Goal: Task Accomplishment & Management: Manage account settings

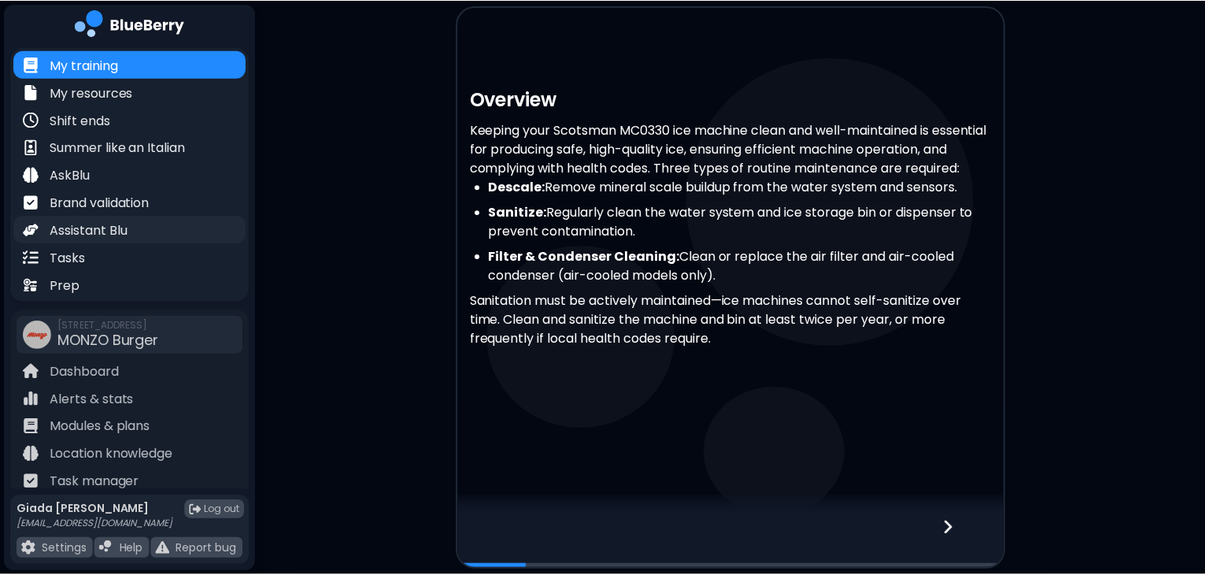
scroll to position [28, 0]
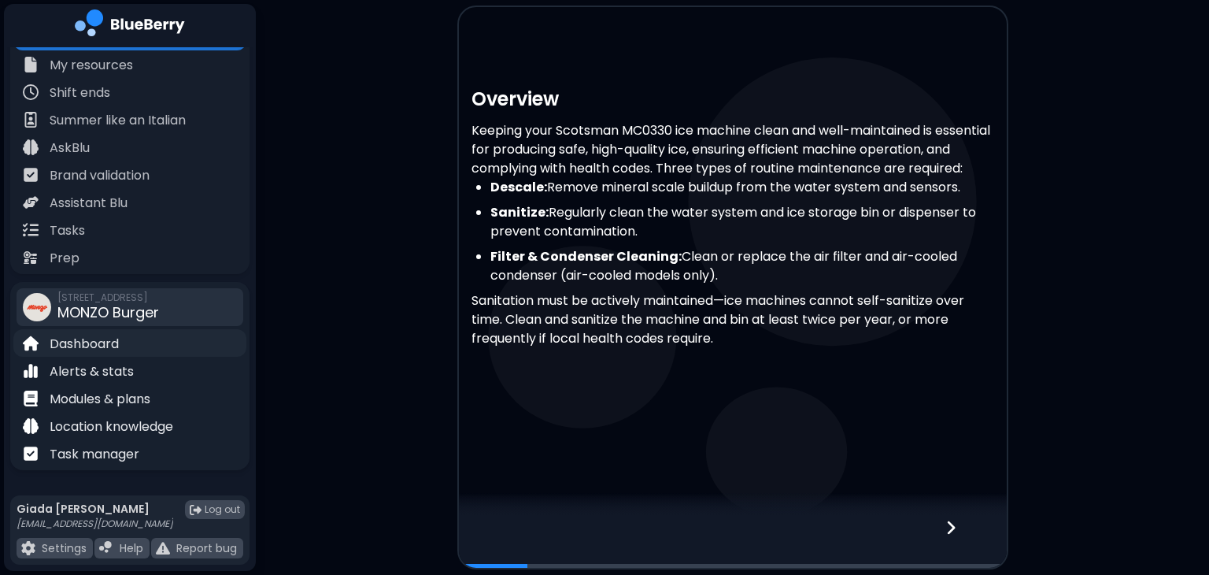
click at [117, 352] on p "Dashboard" at bounding box center [84, 344] width 69 height 19
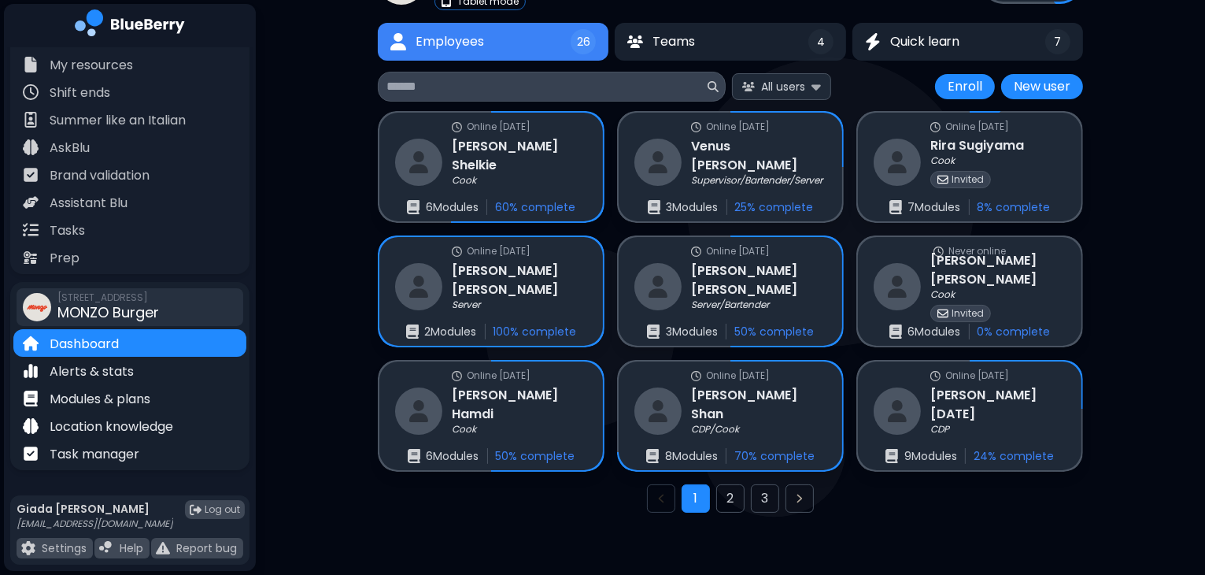
scroll to position [102, 0]
click at [728, 499] on button "2" at bounding box center [730, 499] width 28 height 28
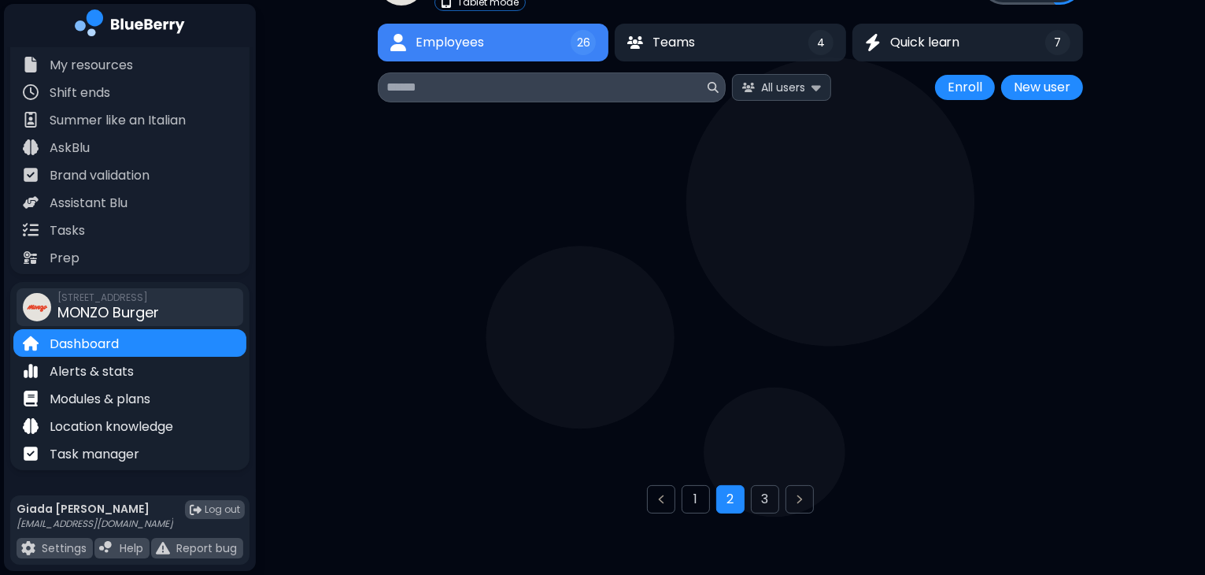
scroll to position [41, 0]
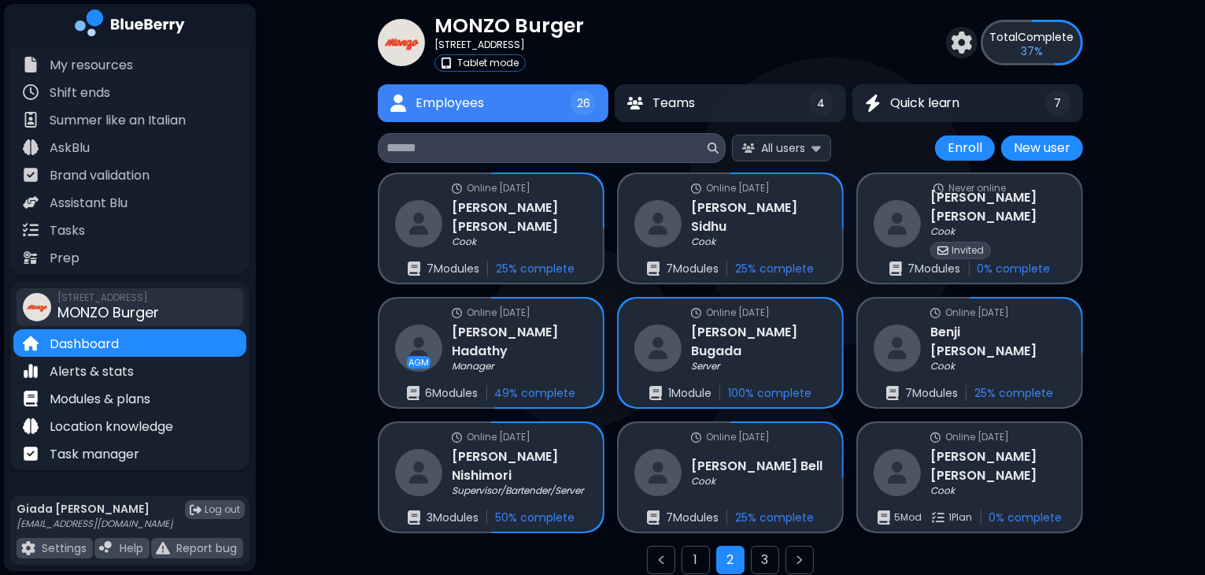
scroll to position [102, 0]
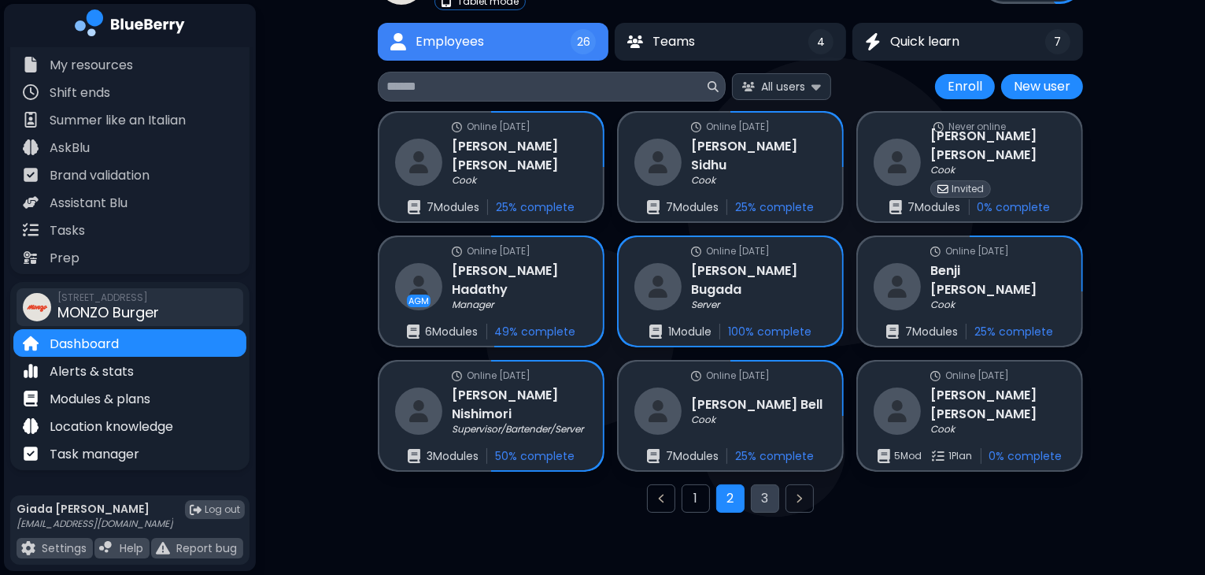
click at [765, 492] on button "3" at bounding box center [765, 498] width 28 height 28
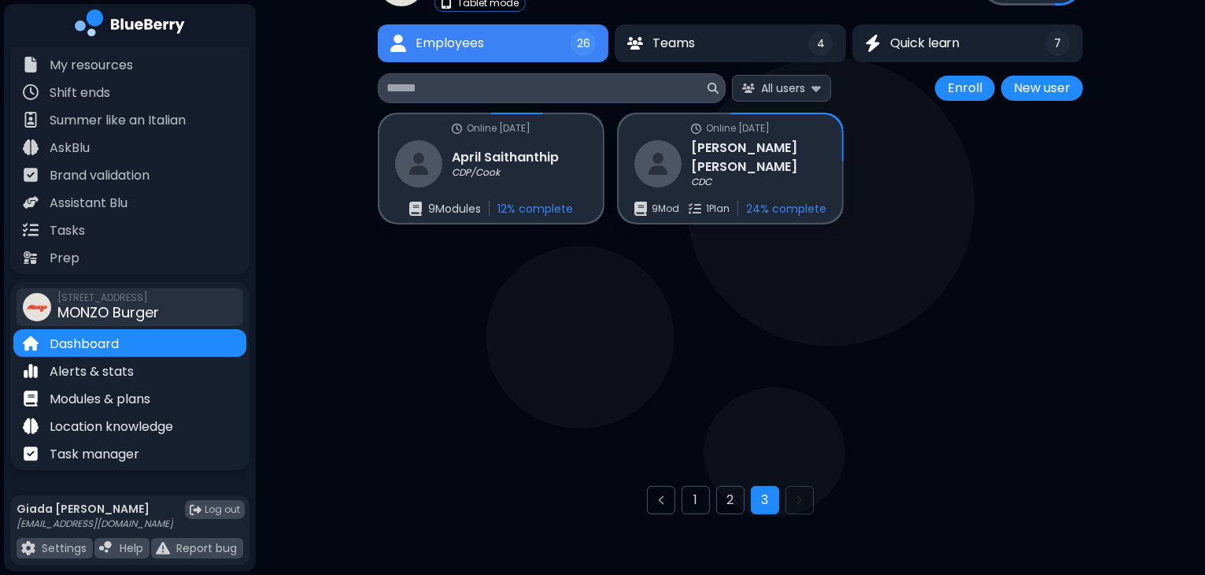
scroll to position [41, 0]
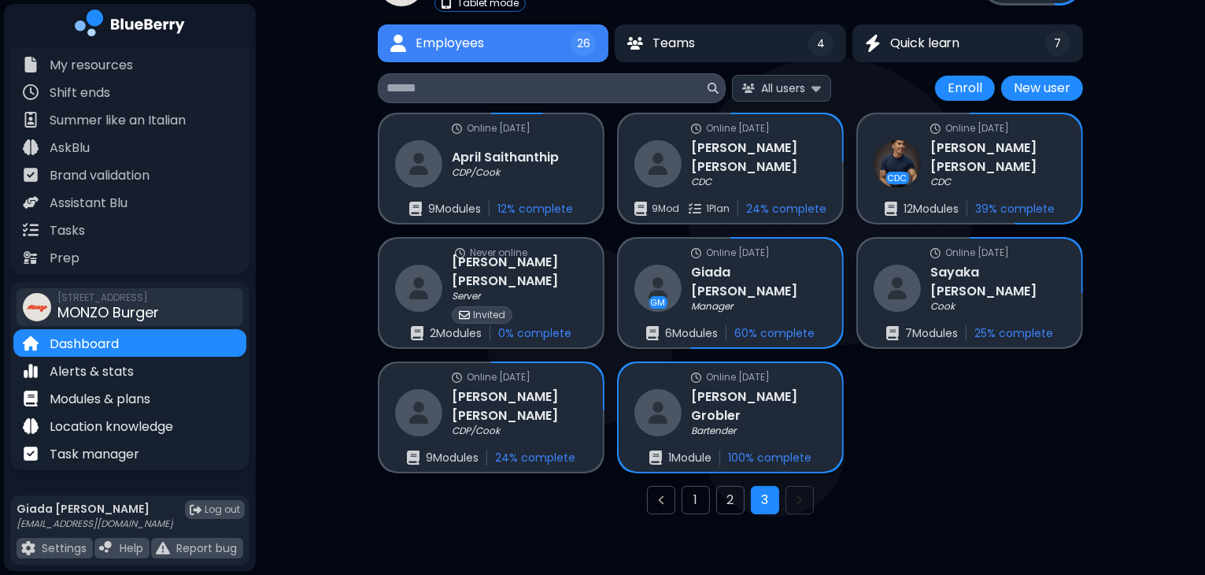
scroll to position [102, 0]
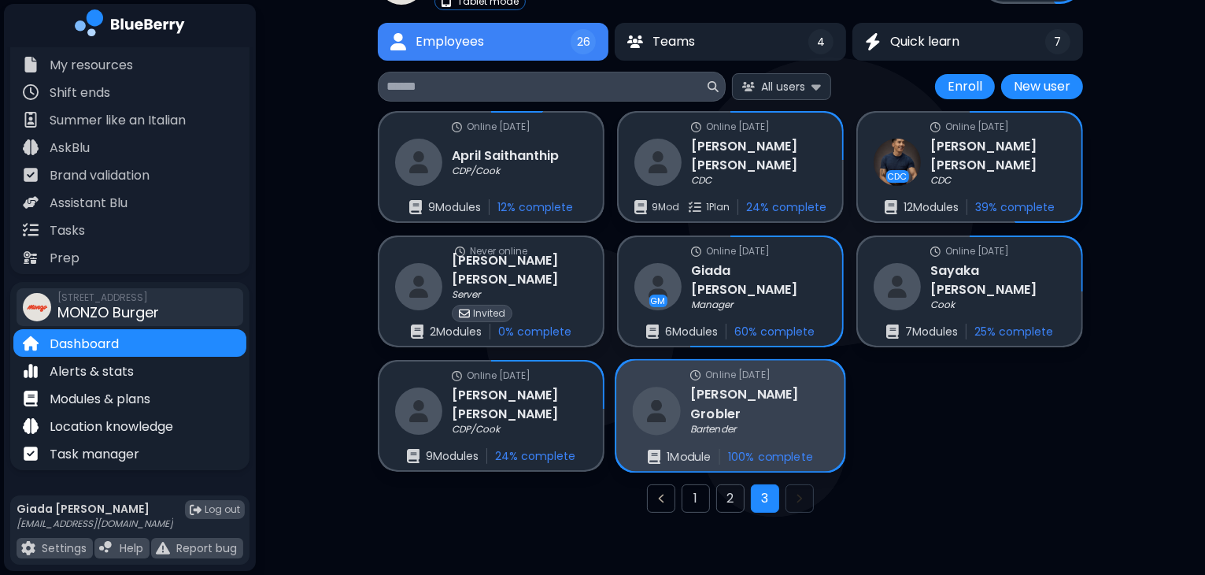
click at [794, 424] on div "Bartender" at bounding box center [759, 430] width 138 height 13
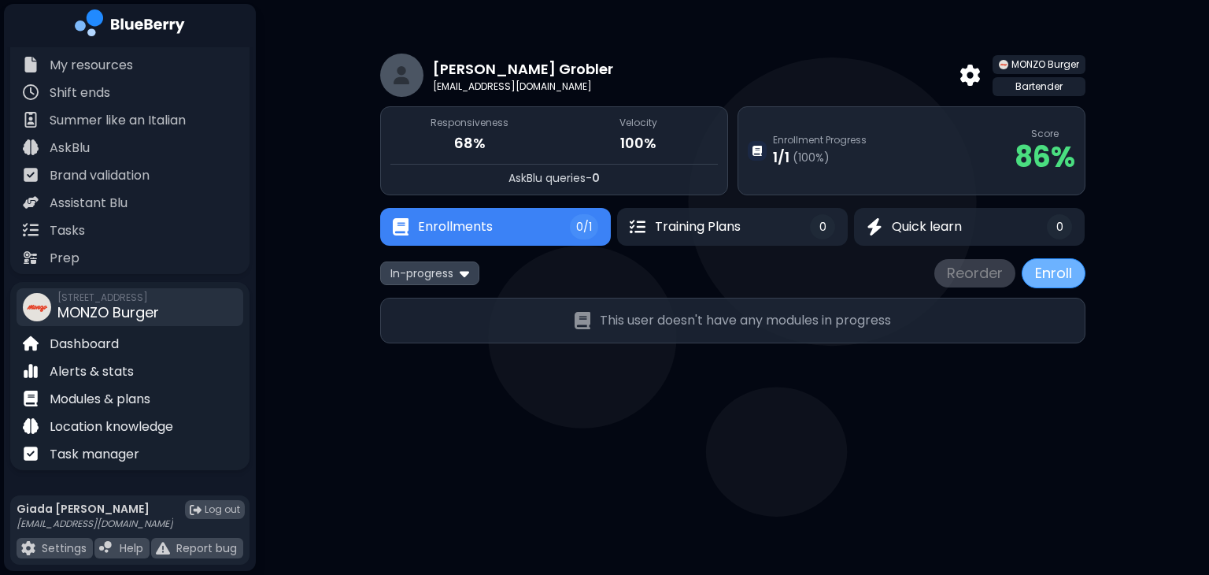
click at [1047, 274] on button "Enroll" at bounding box center [1054, 273] width 64 height 30
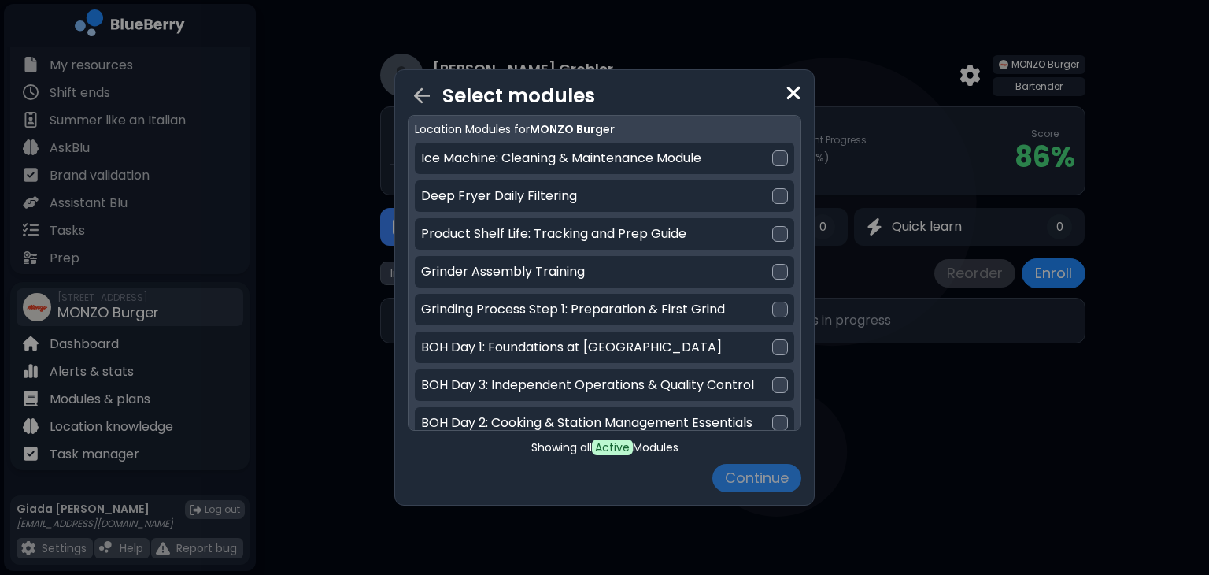
click at [794, 93] on img at bounding box center [794, 93] width 16 height 21
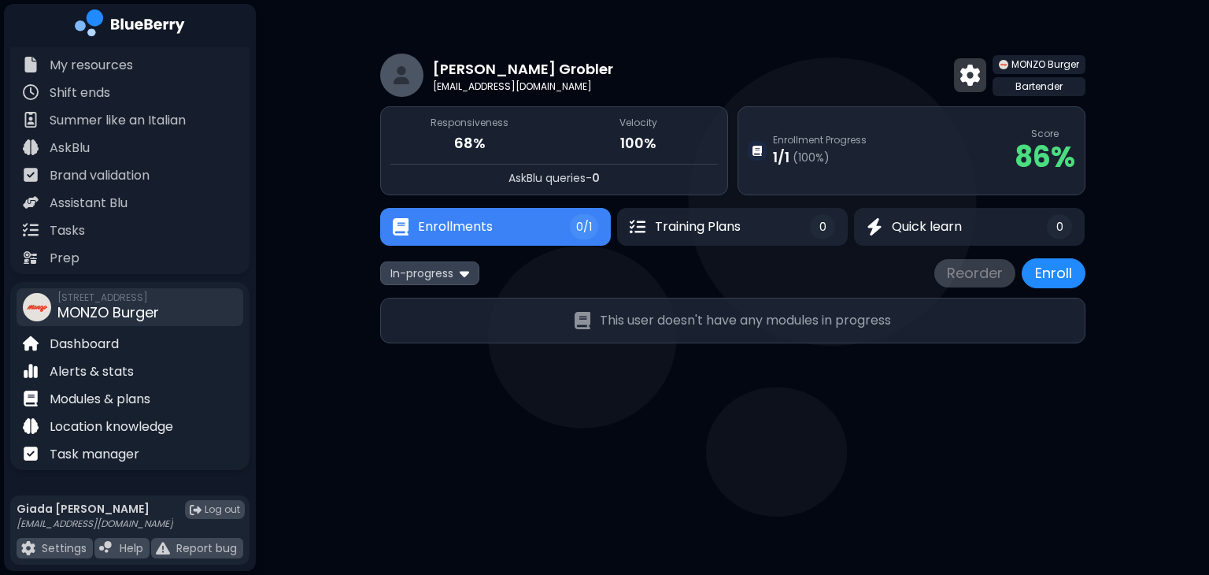
click at [971, 80] on img at bounding box center [970, 75] width 20 height 20
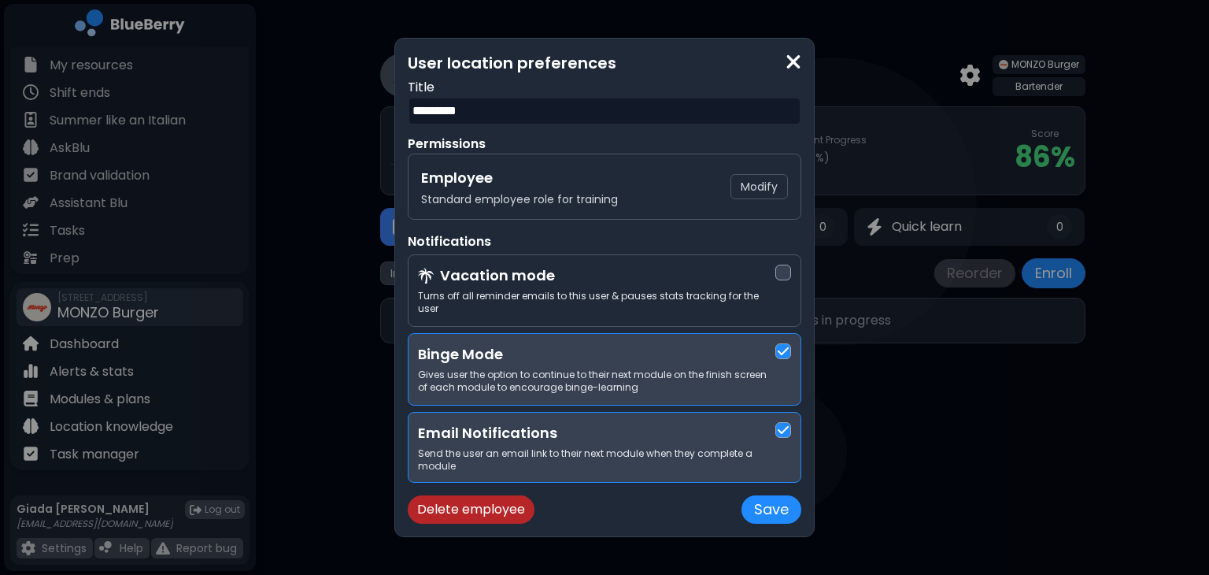
click at [793, 71] on img at bounding box center [794, 61] width 16 height 21
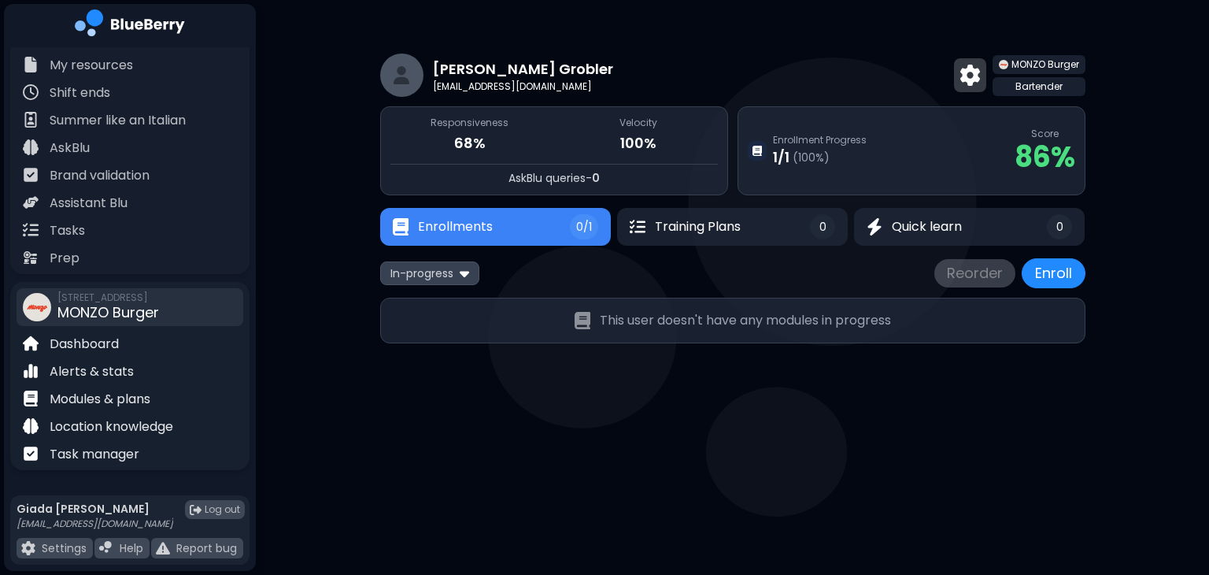
click at [973, 78] on img at bounding box center [970, 75] width 20 height 20
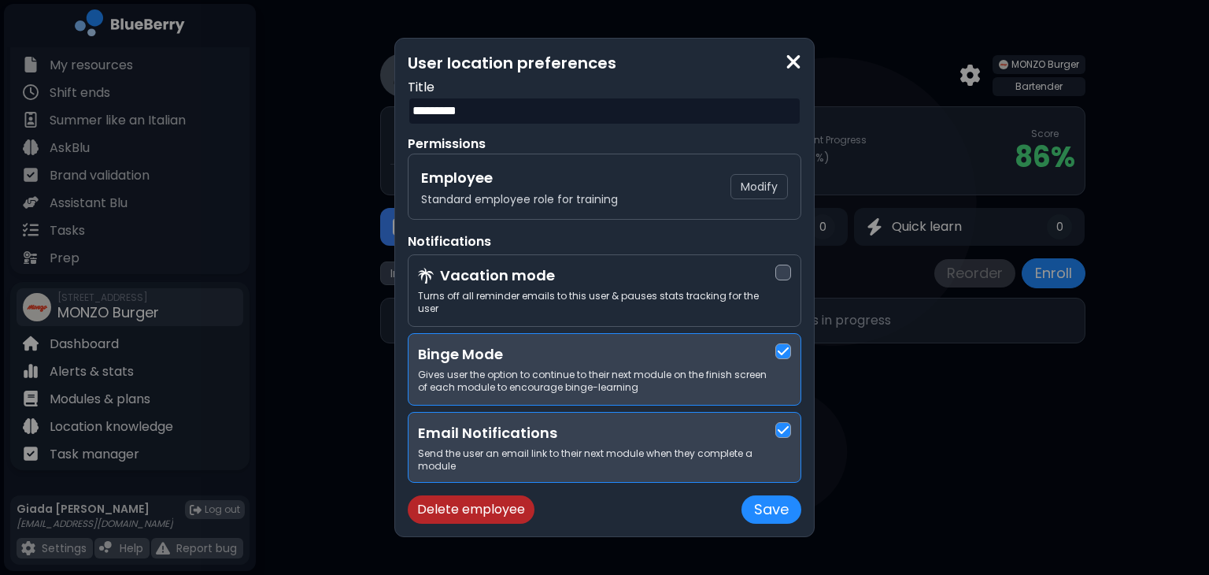
click at [786, 72] on img at bounding box center [794, 61] width 16 height 21
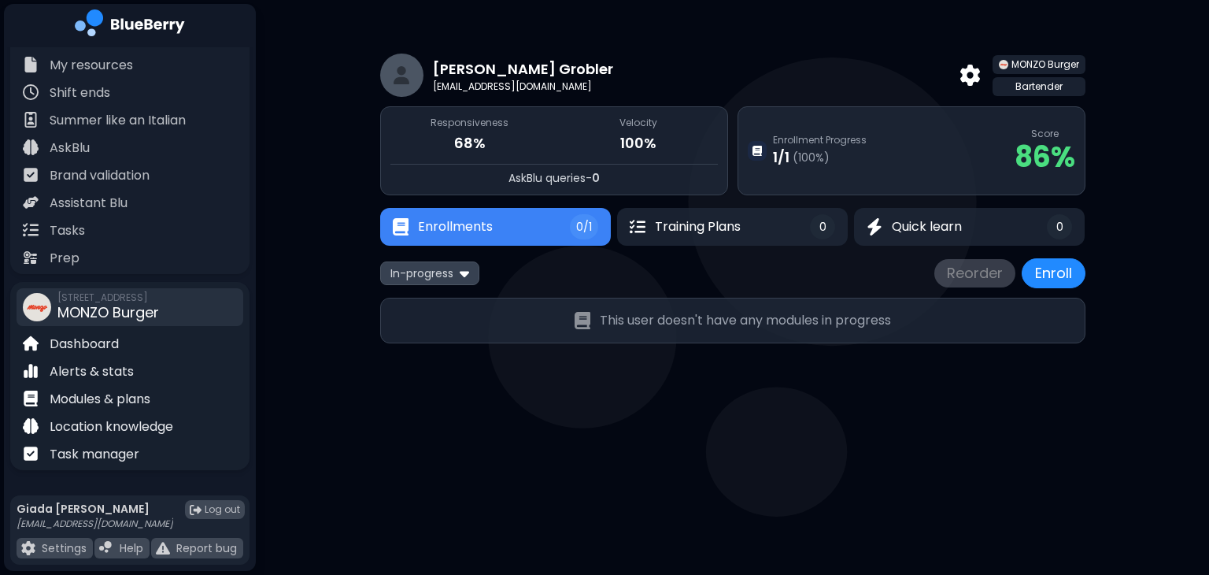
click at [1059, 89] on div "Bartender" at bounding box center [1039, 86] width 93 height 19
click at [1058, 64] on span "MONZO Burger" at bounding box center [1046, 64] width 68 height 13
click at [526, 87] on p "[EMAIL_ADDRESS][DOMAIN_NAME]" at bounding box center [529, 86] width 193 height 13
click at [516, 65] on p "[PERSON_NAME]" at bounding box center [523, 69] width 180 height 22
click at [133, 347] on div "Dashboard" at bounding box center [129, 343] width 233 height 28
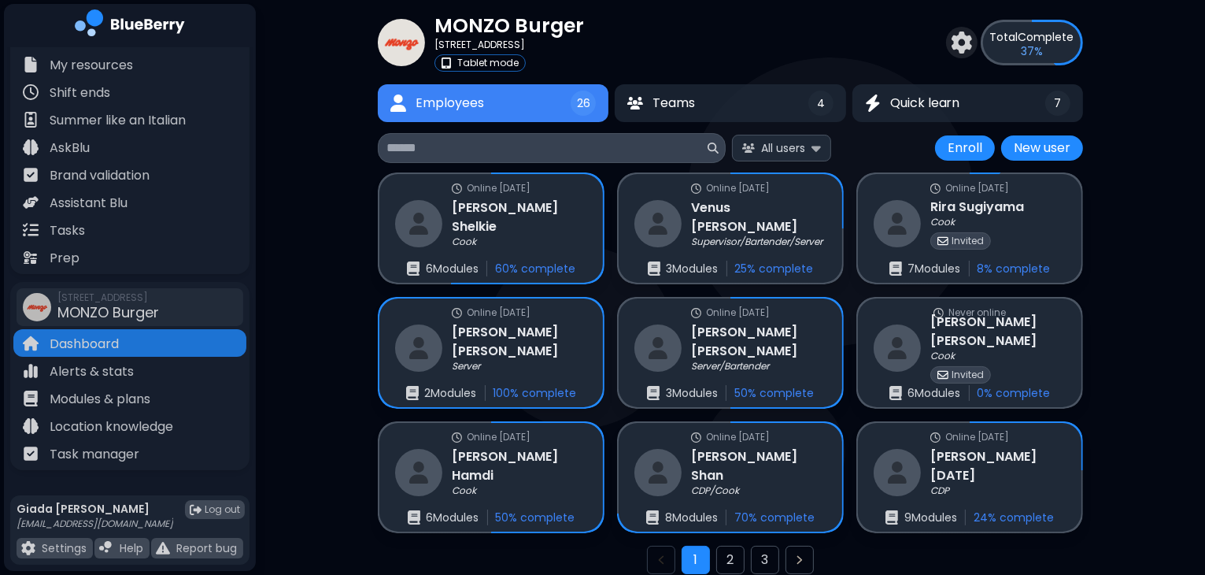
scroll to position [102, 0]
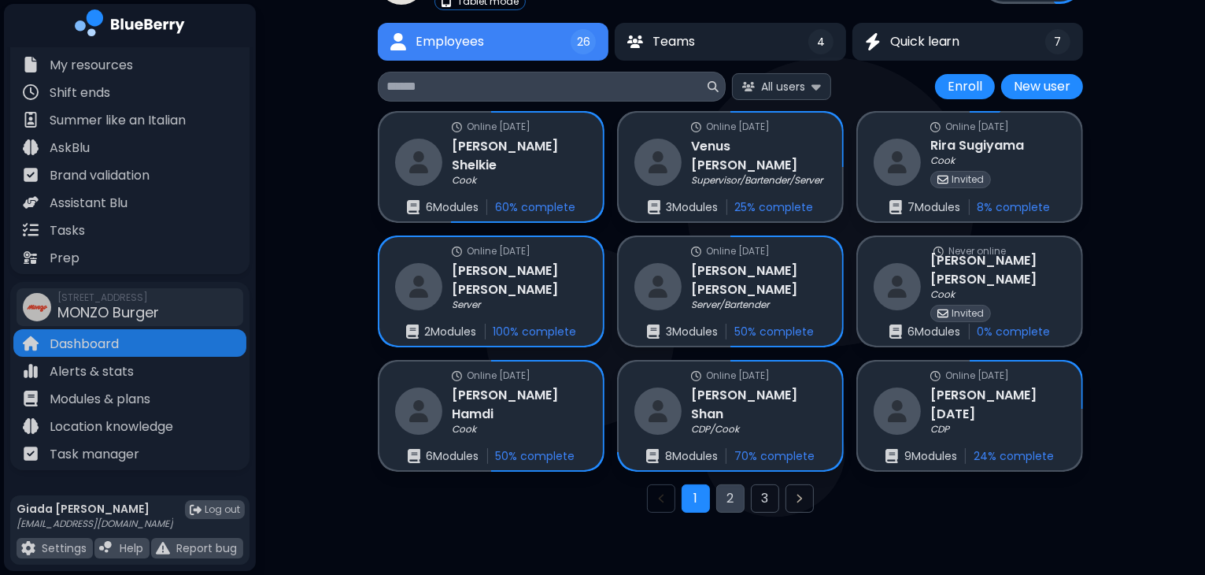
click at [735, 501] on button "2" at bounding box center [730, 498] width 28 height 28
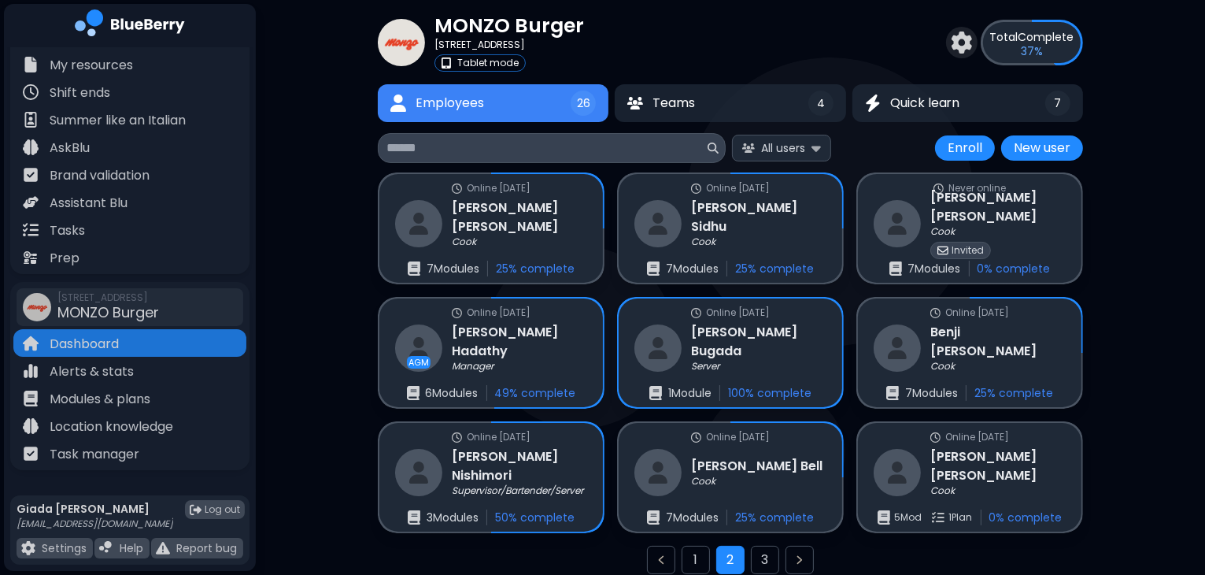
scroll to position [102, 0]
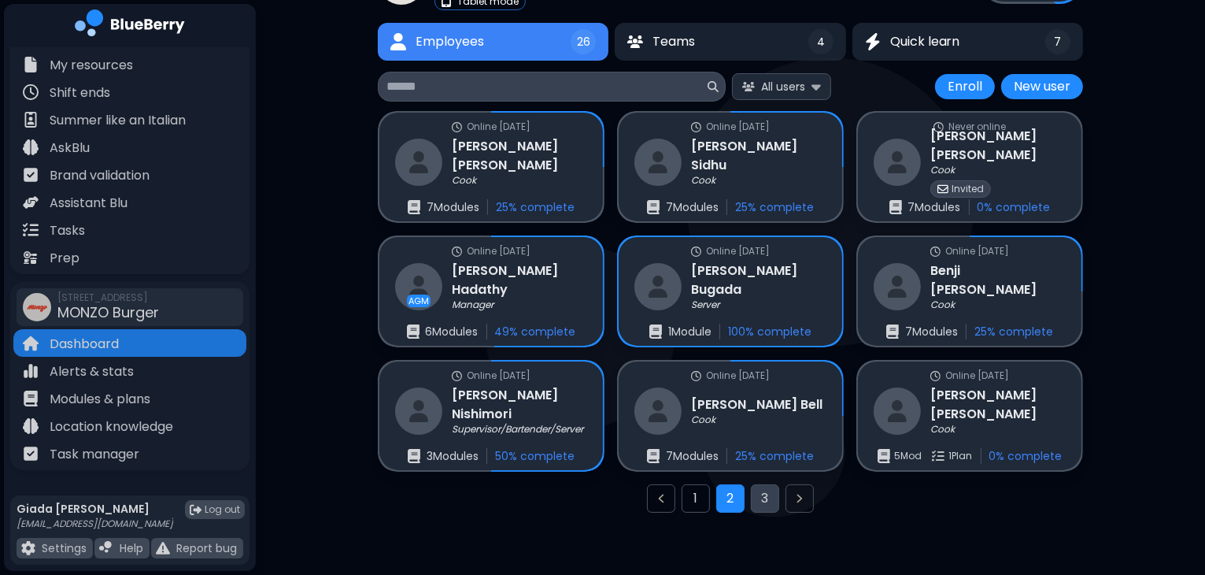
click at [764, 505] on button "3" at bounding box center [765, 498] width 28 height 28
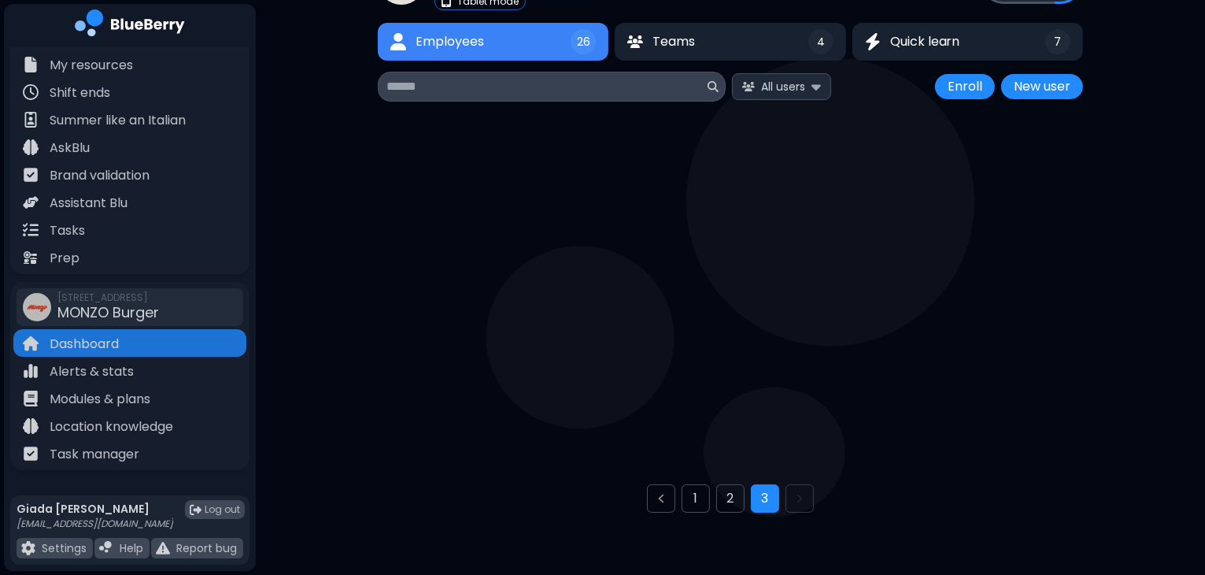
scroll to position [41, 0]
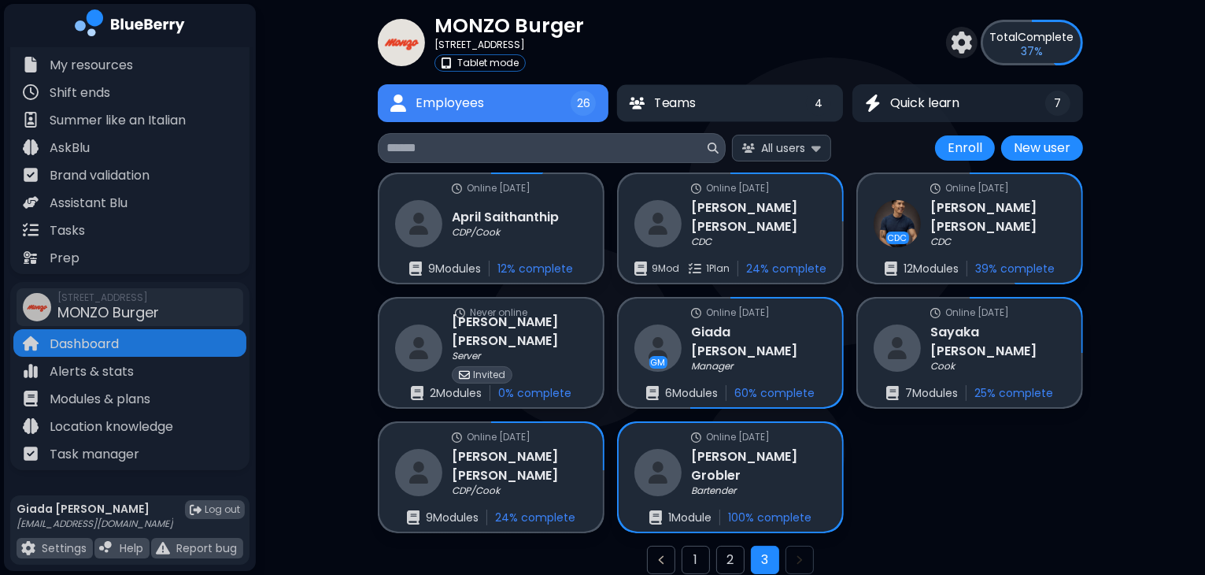
click at [732, 105] on button "Teams 4" at bounding box center [730, 102] width 227 height 37
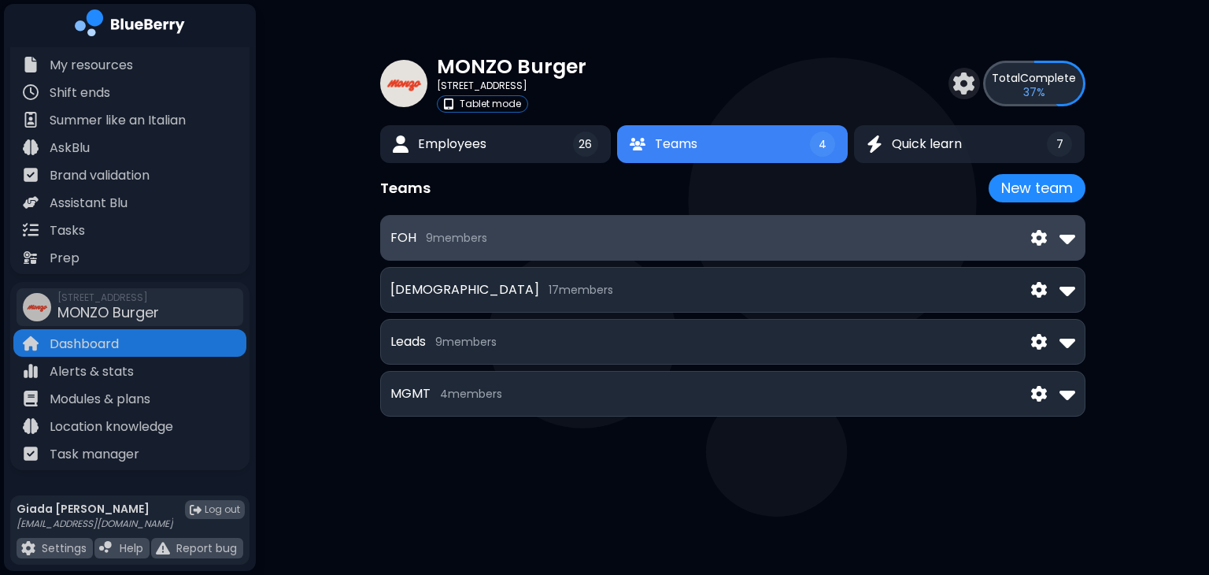
click at [765, 240] on div "FOH 9 member s" at bounding box center [732, 237] width 685 height 25
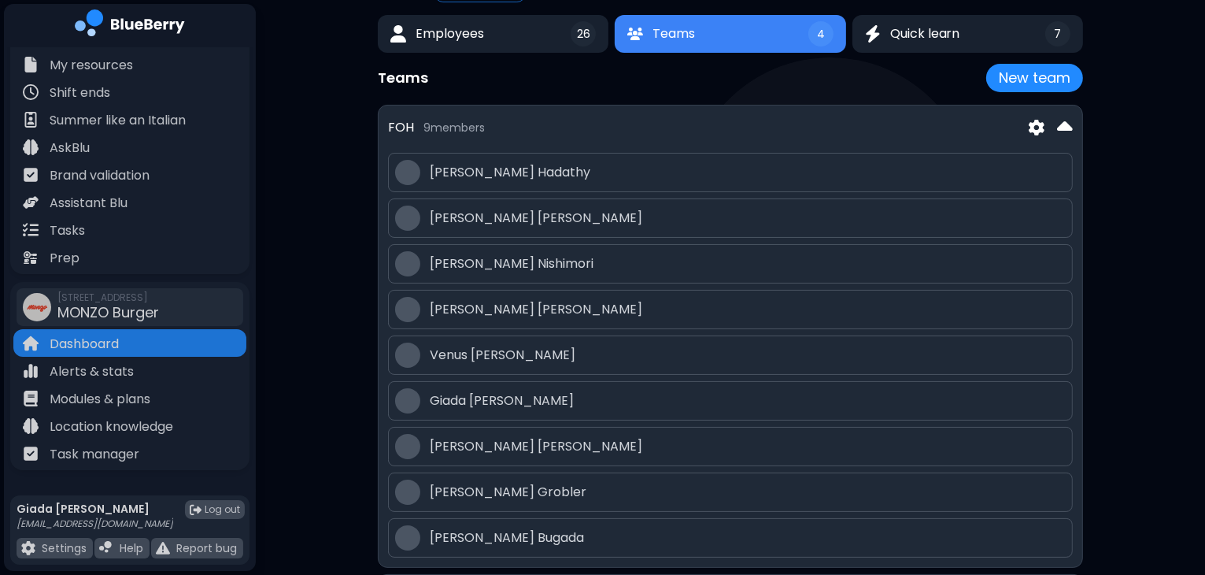
scroll to position [299, 0]
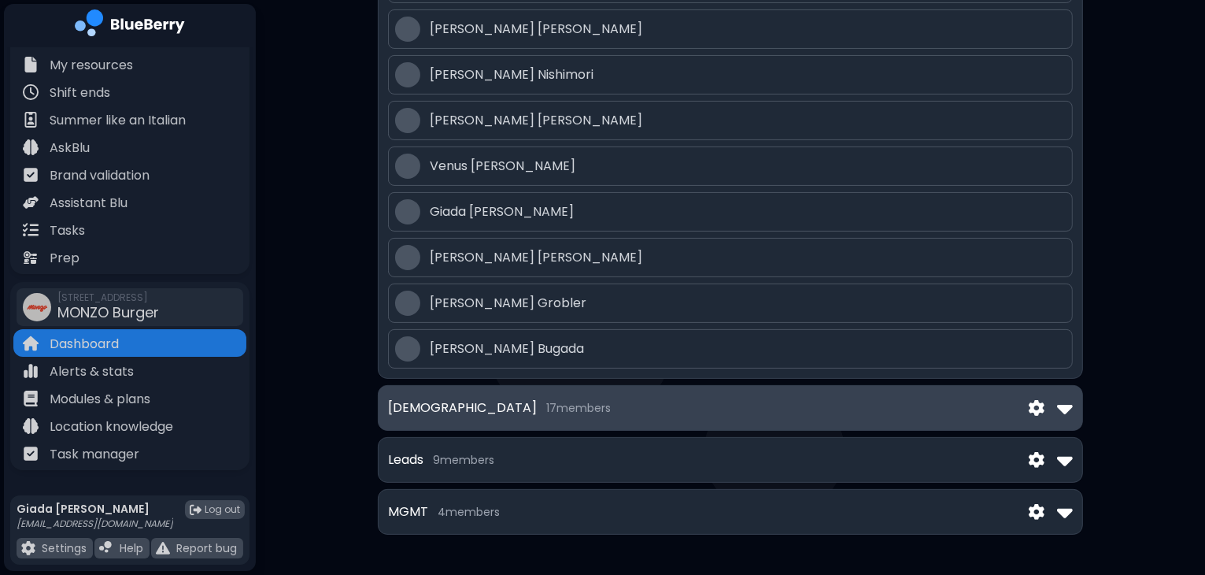
click at [888, 410] on div "[DEMOGRAPHIC_DATA] 17 member s" at bounding box center [730, 407] width 685 height 25
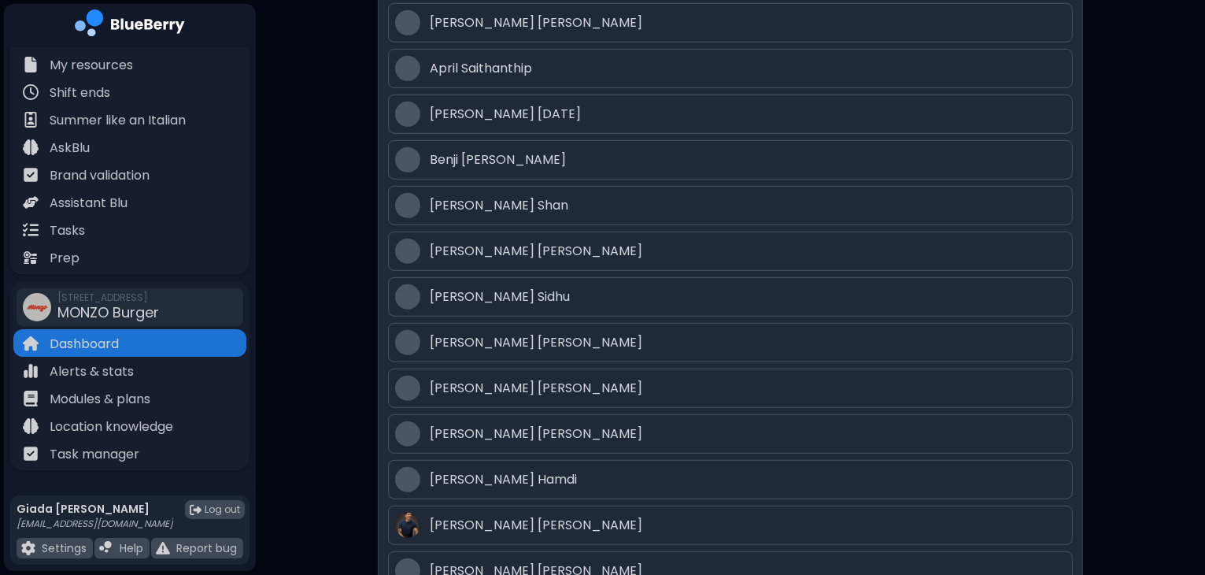
scroll to position [1076, 0]
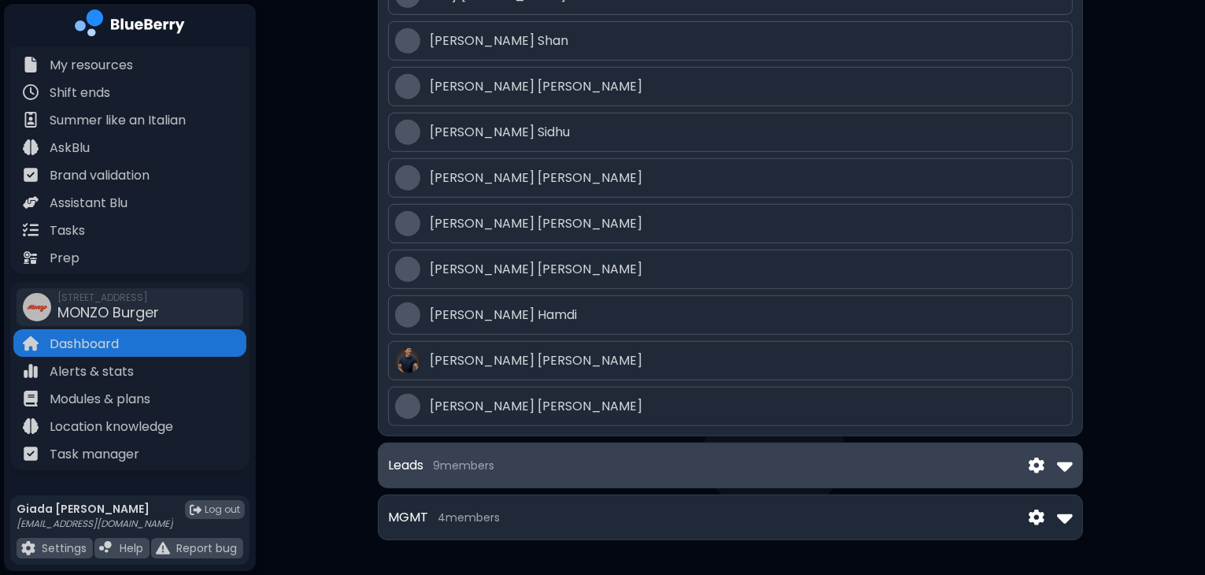
click at [824, 461] on div "Leads 9 member s" at bounding box center [730, 465] width 685 height 25
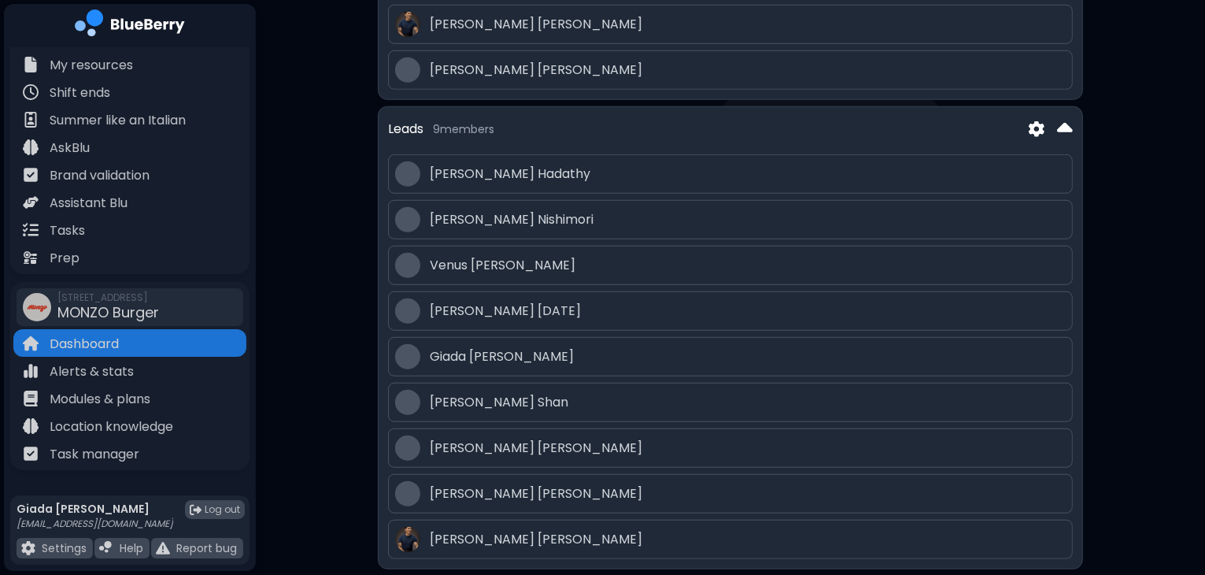
scroll to position [1469, 0]
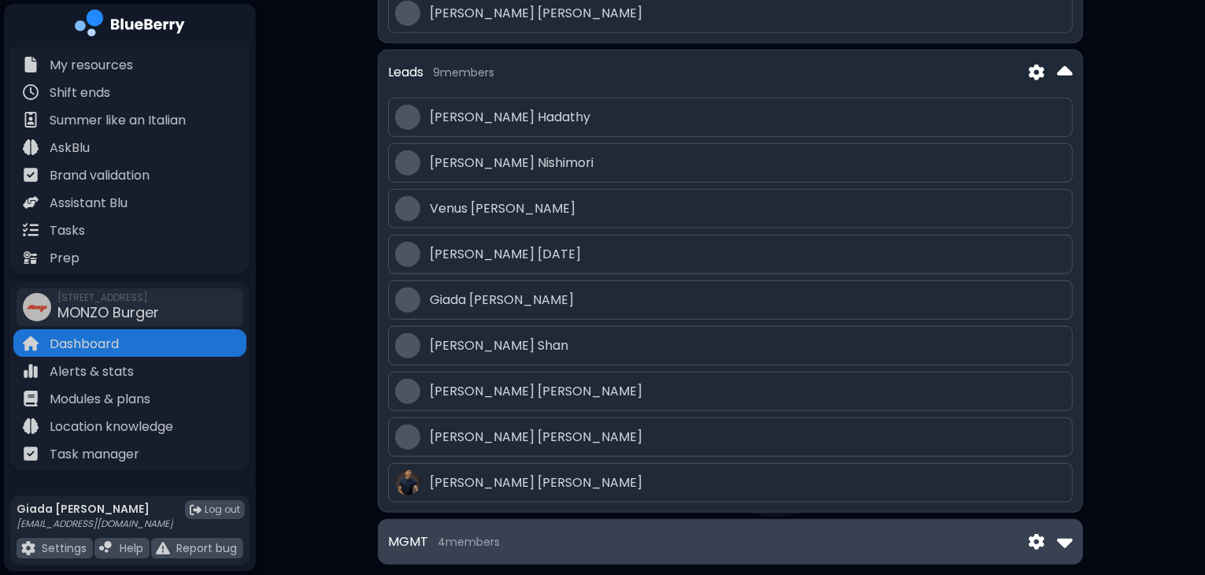
click at [589, 529] on div "MGMT 4 member s" at bounding box center [730, 541] width 685 height 25
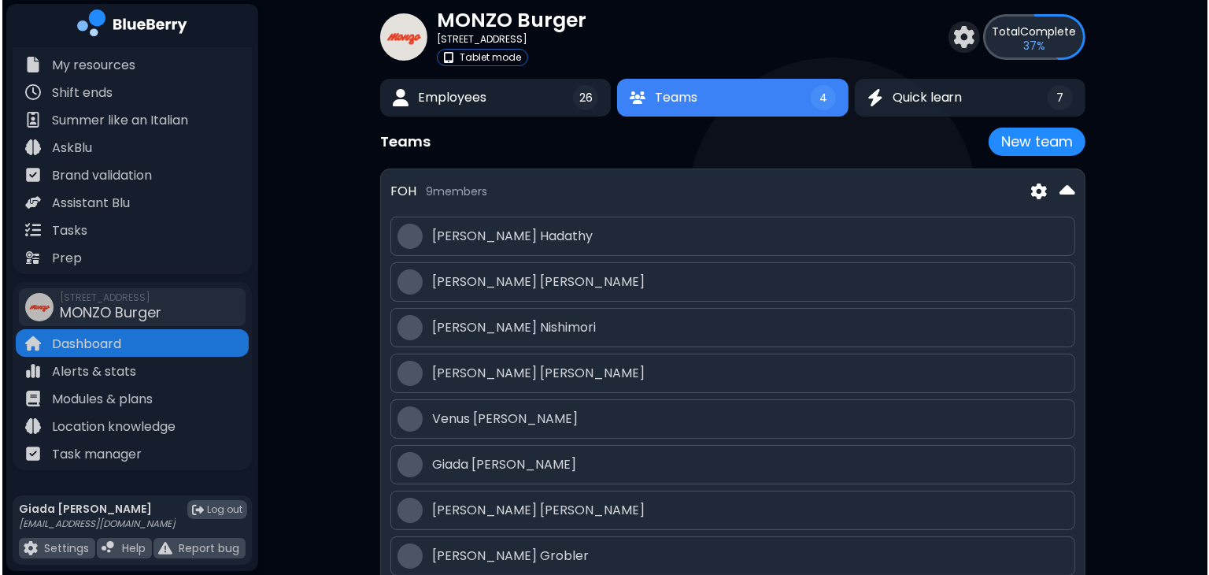
scroll to position [0, 0]
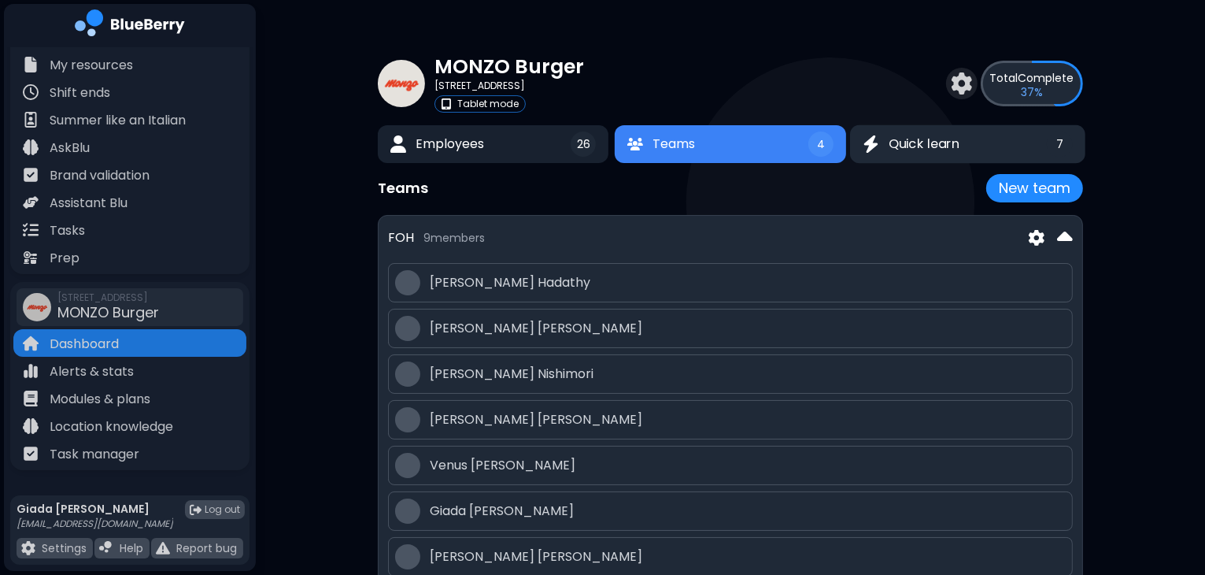
click at [1020, 139] on button "Quick learn 7" at bounding box center [967, 144] width 235 height 39
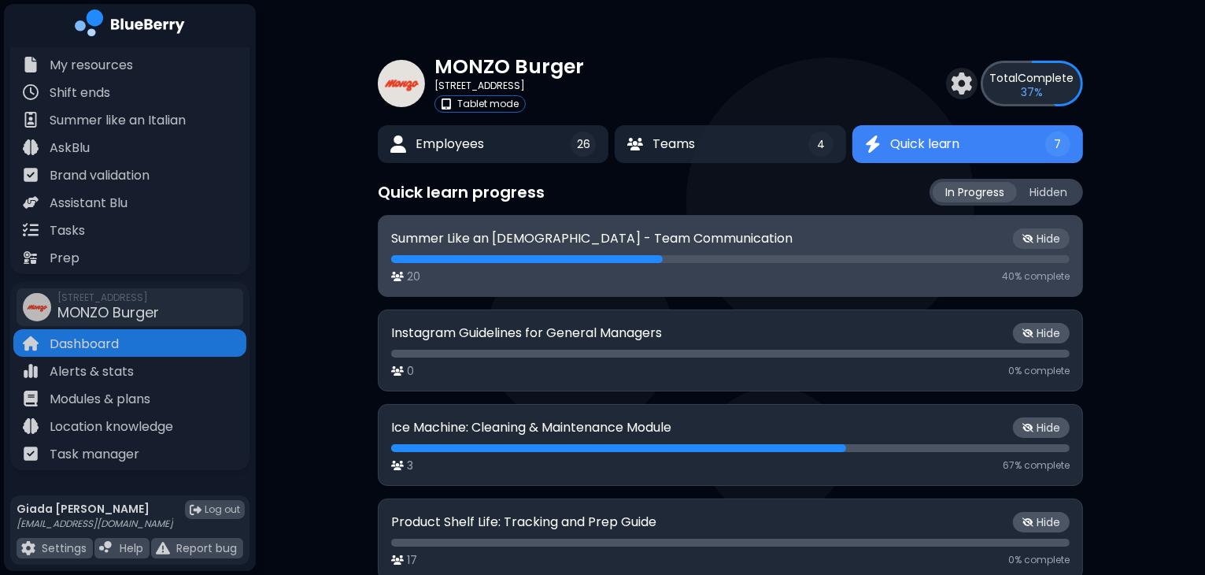
click at [409, 274] on p "20" at bounding box center [413, 276] width 13 height 14
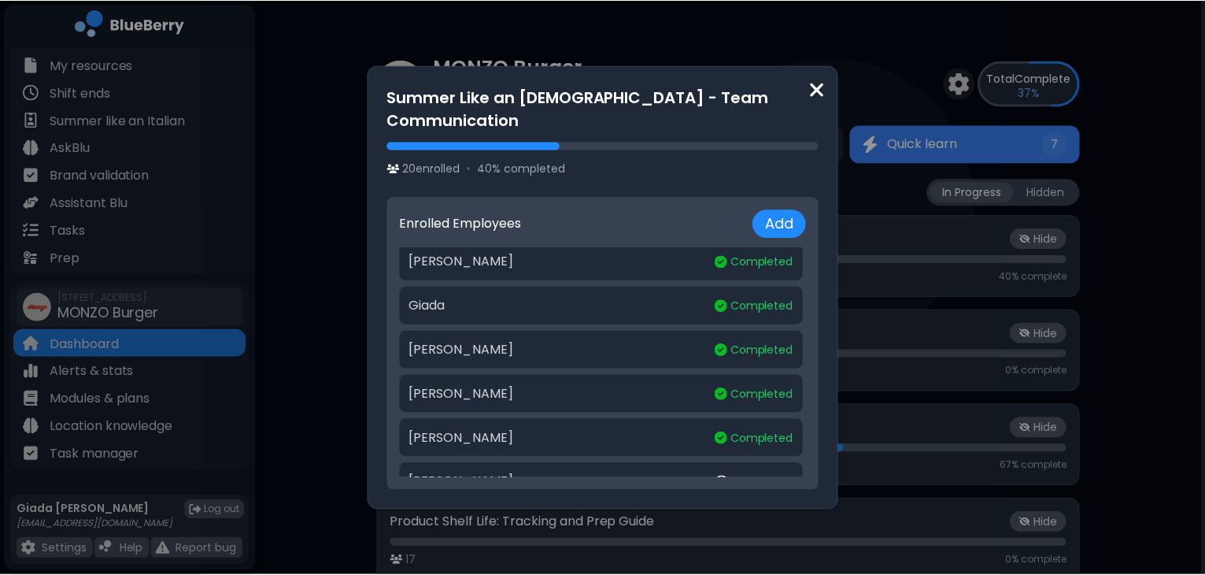
scroll to position [646, 0]
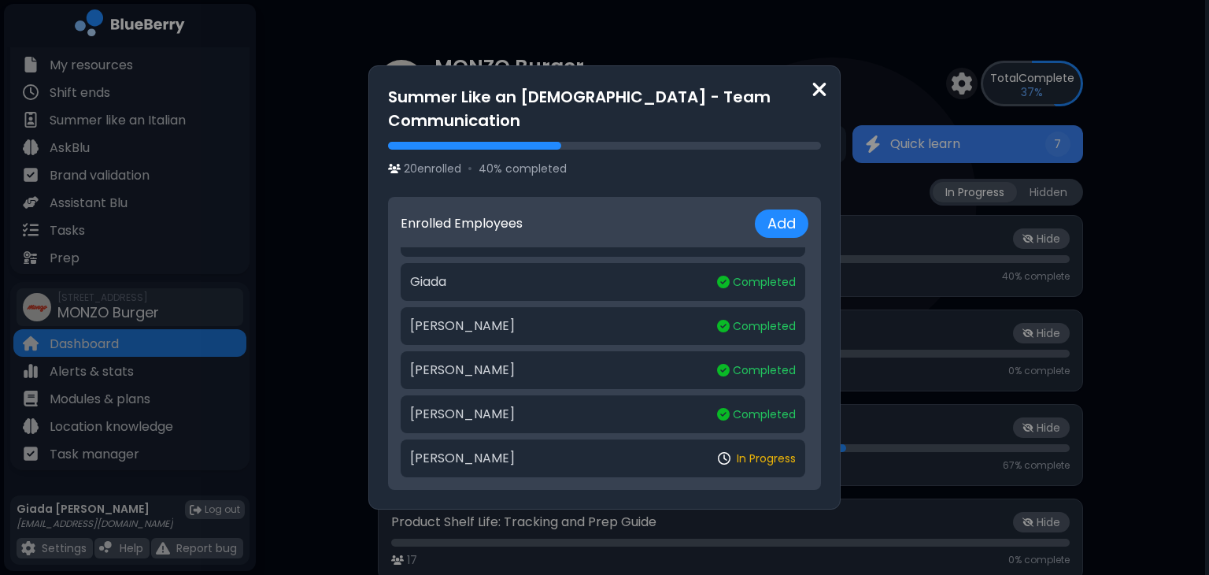
click at [821, 100] on img at bounding box center [820, 89] width 16 height 21
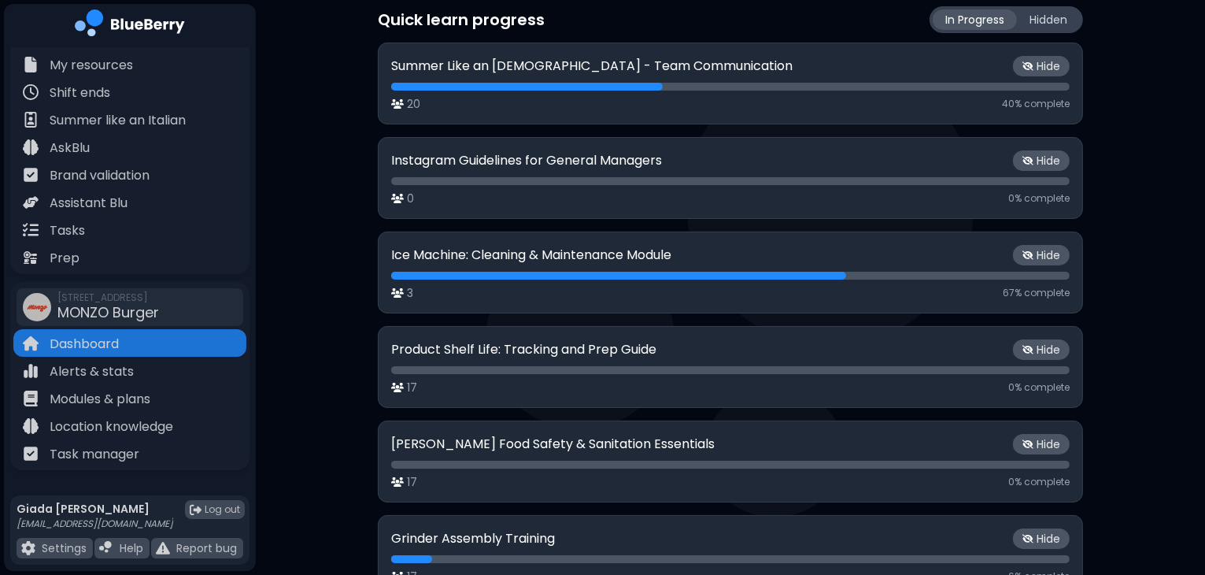
scroll to position [179, 0]
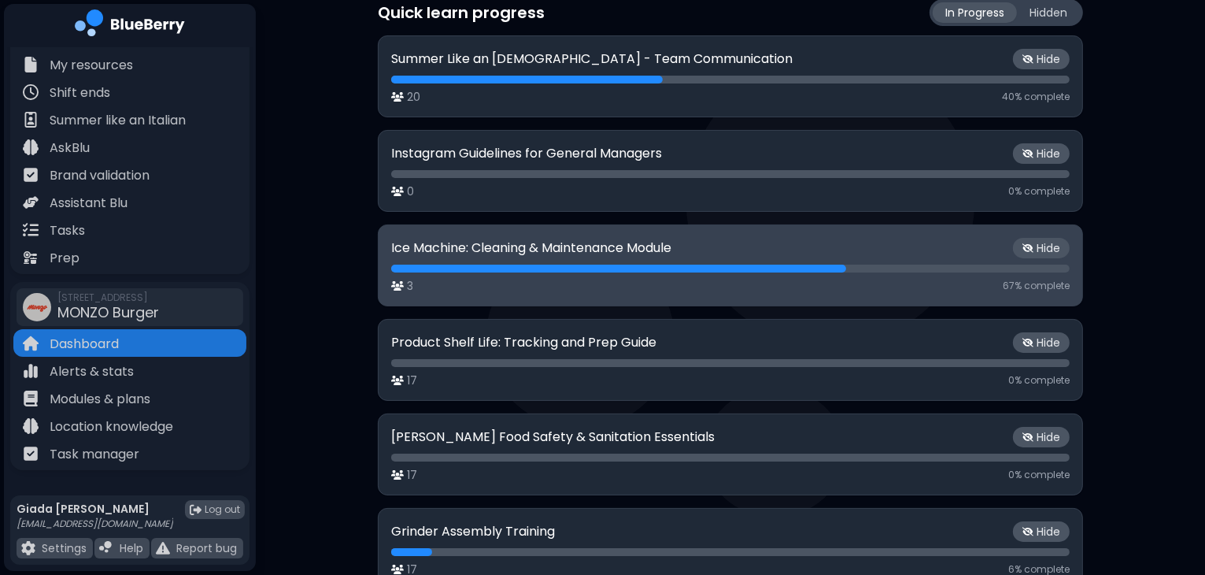
click at [962, 294] on div "Ice Machine: Cleaning & Maintenance Module Hide 3 67 % complete" at bounding box center [730, 265] width 705 height 82
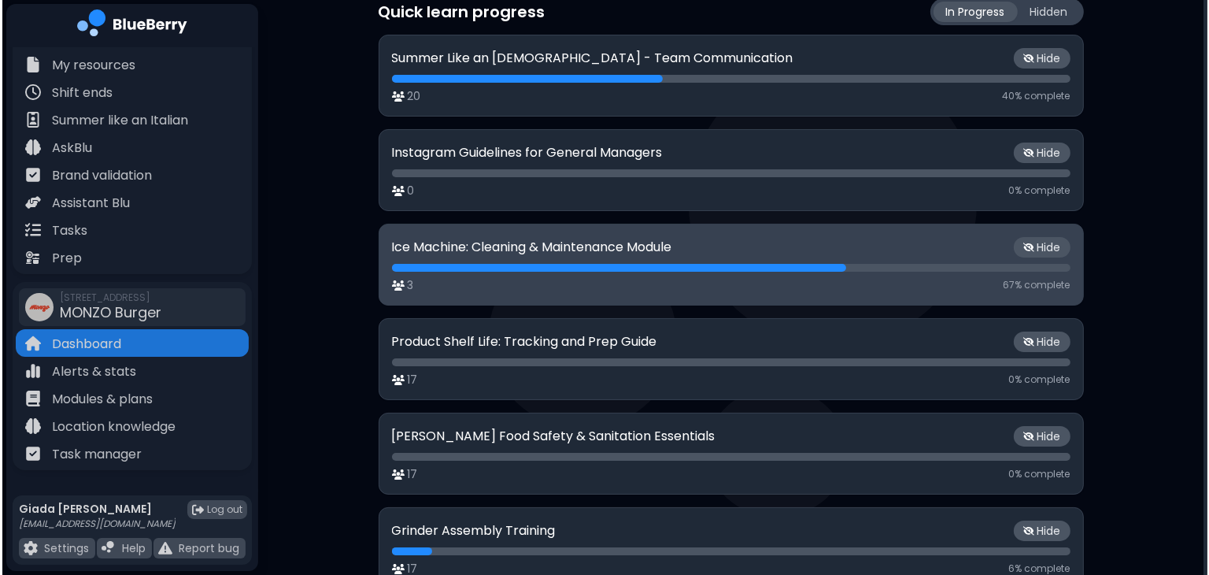
scroll to position [0, 0]
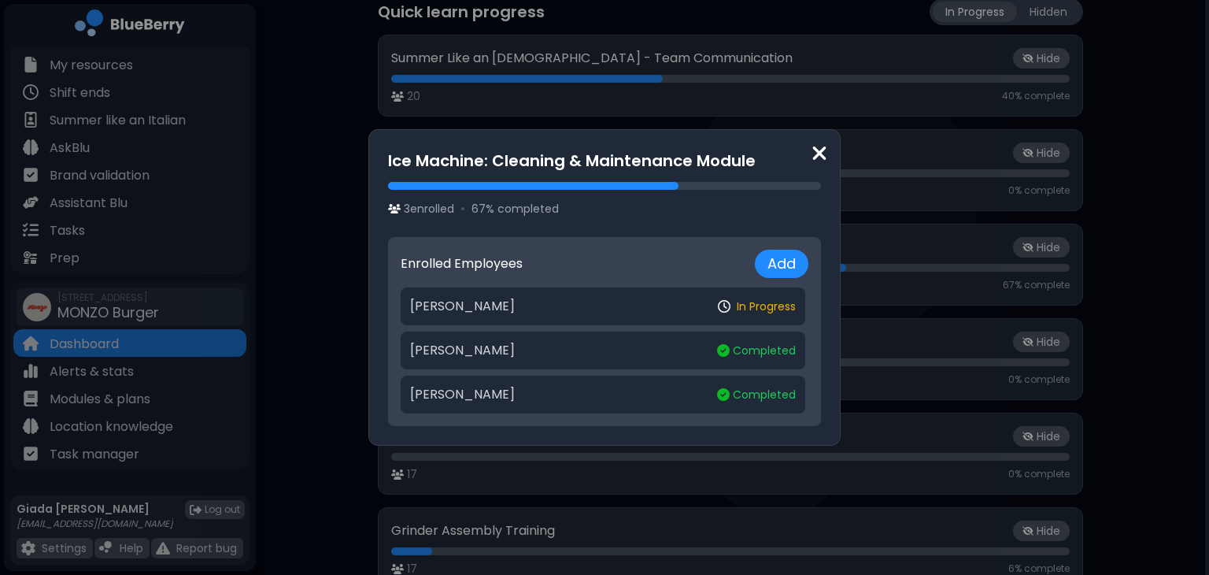
click at [815, 146] on img at bounding box center [820, 152] width 16 height 21
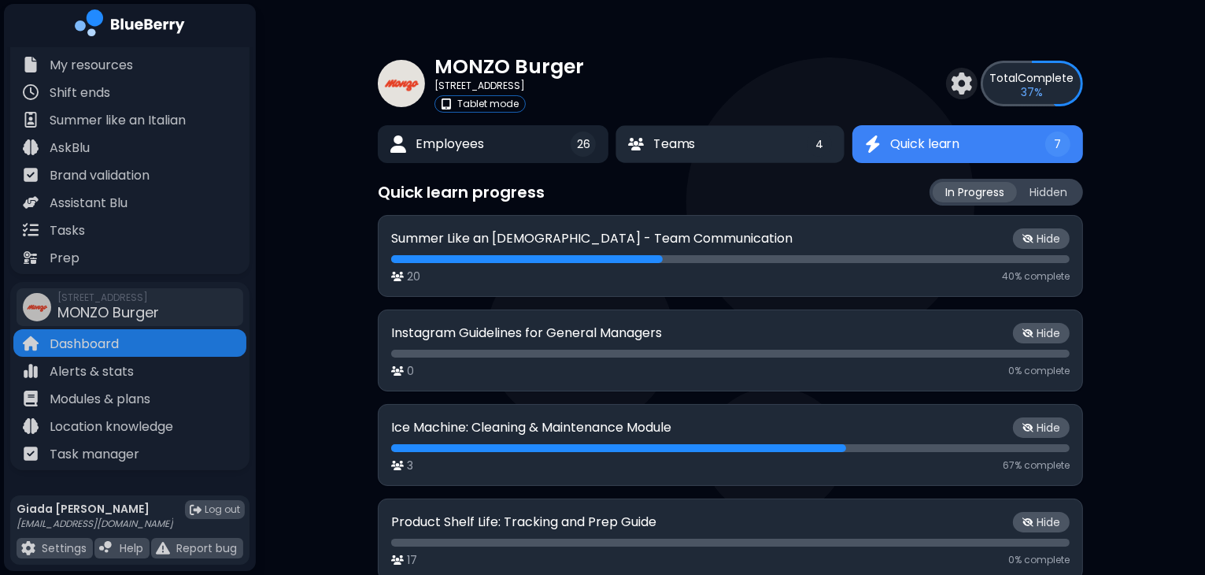
click at [771, 153] on button "Teams 4" at bounding box center [730, 144] width 229 height 38
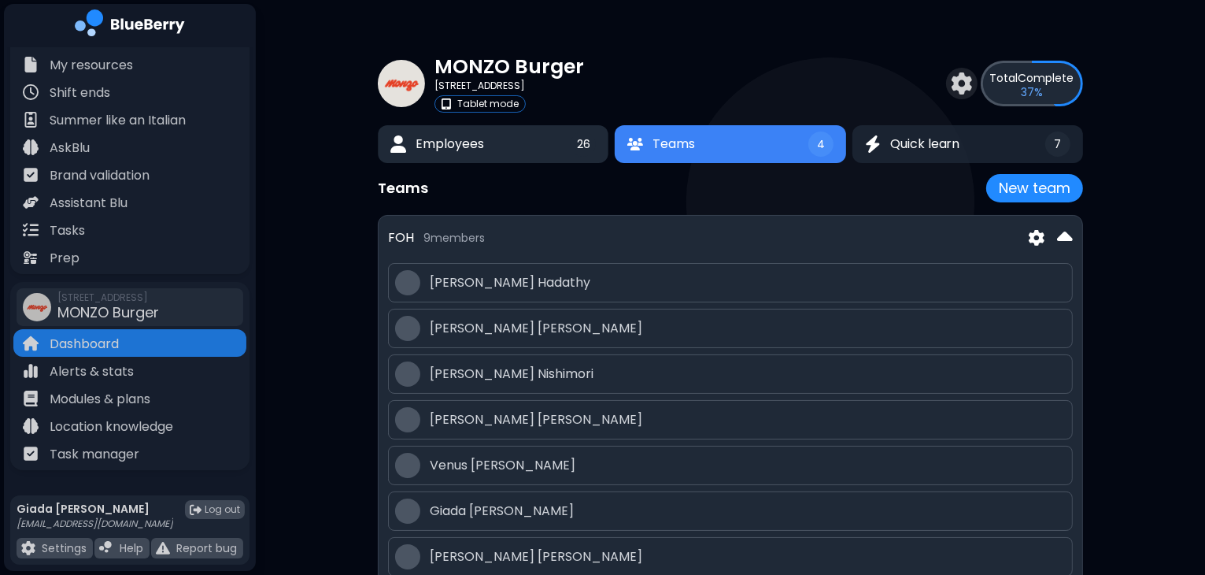
click at [552, 152] on button "Employees 26" at bounding box center [493, 144] width 231 height 38
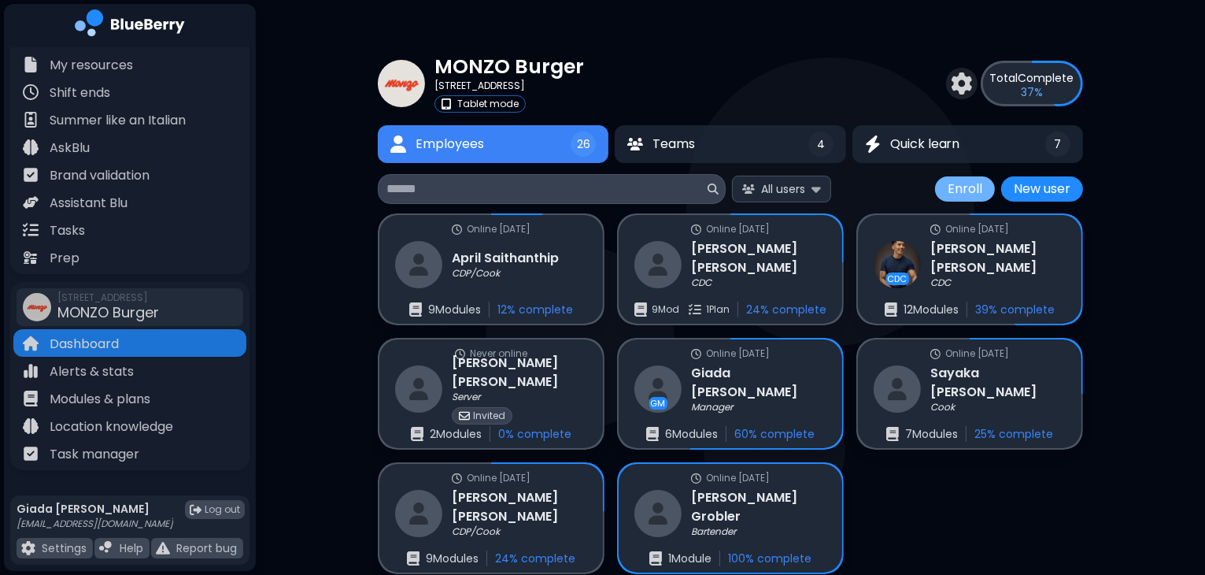
click at [964, 187] on button "Enroll" at bounding box center [965, 188] width 60 height 25
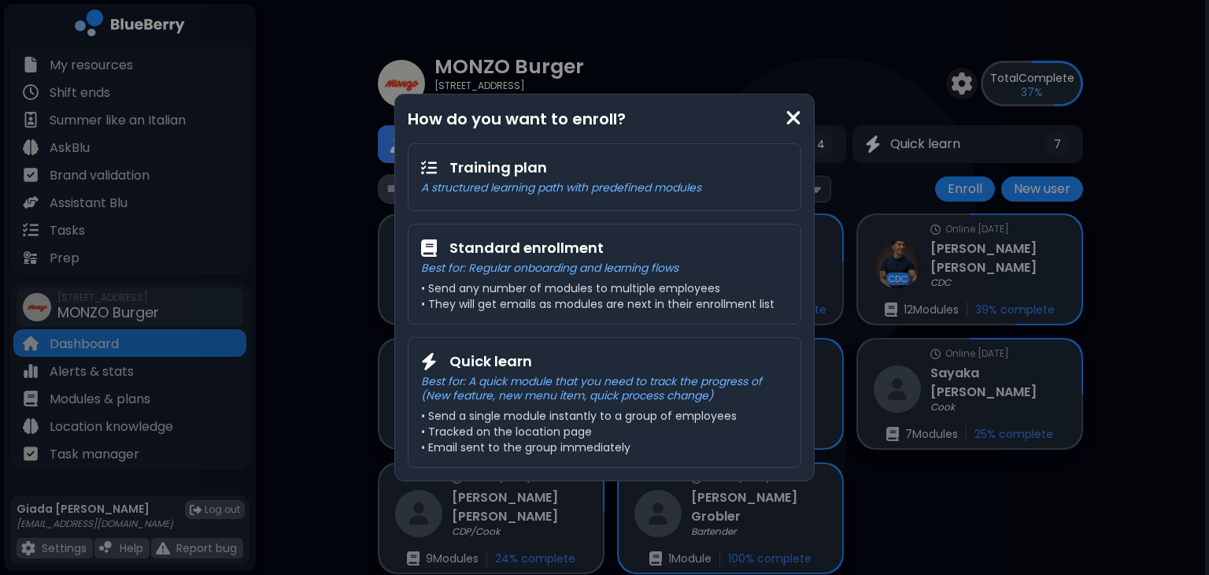
click at [793, 116] on img at bounding box center [794, 117] width 16 height 21
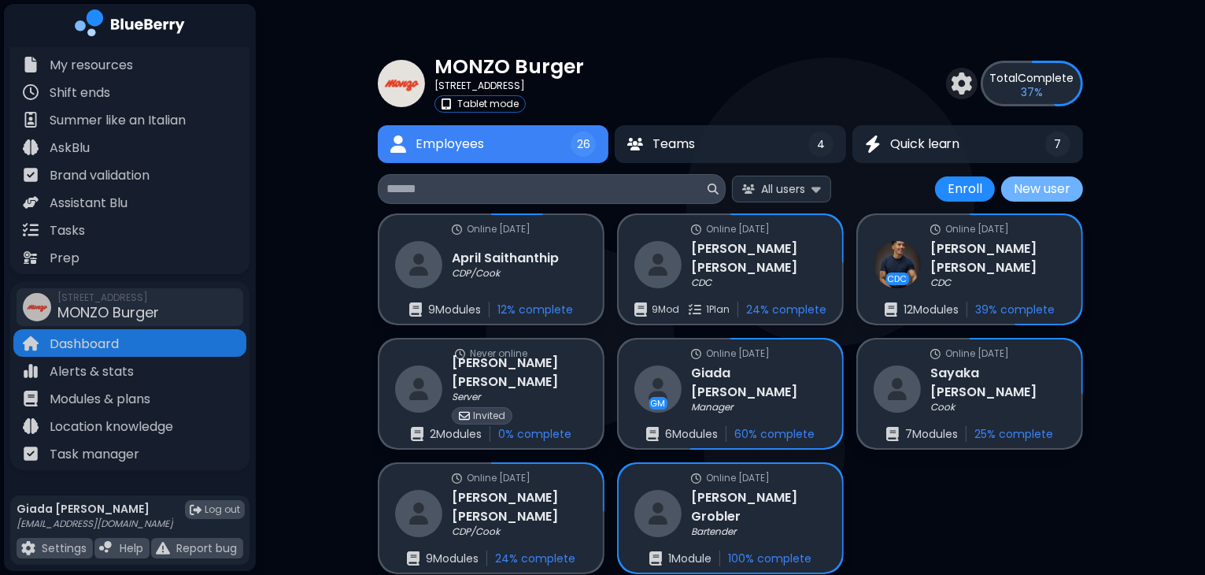
click at [1023, 193] on button "New user" at bounding box center [1042, 188] width 82 height 25
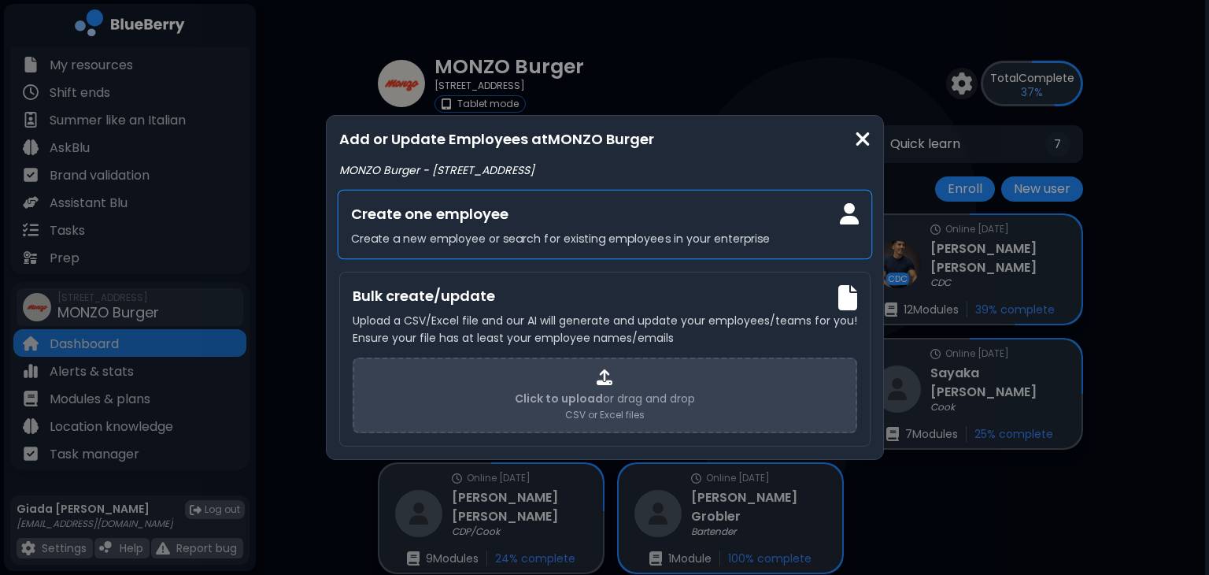
click at [700, 216] on h3 "Create one employee" at bounding box center [604, 214] width 508 height 22
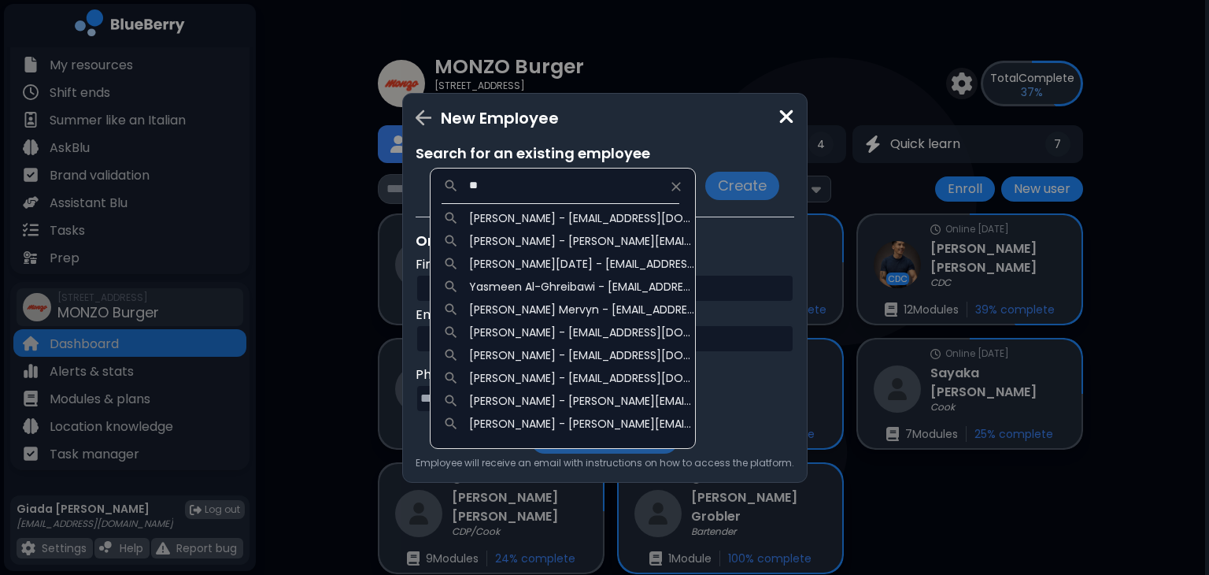
type input "*"
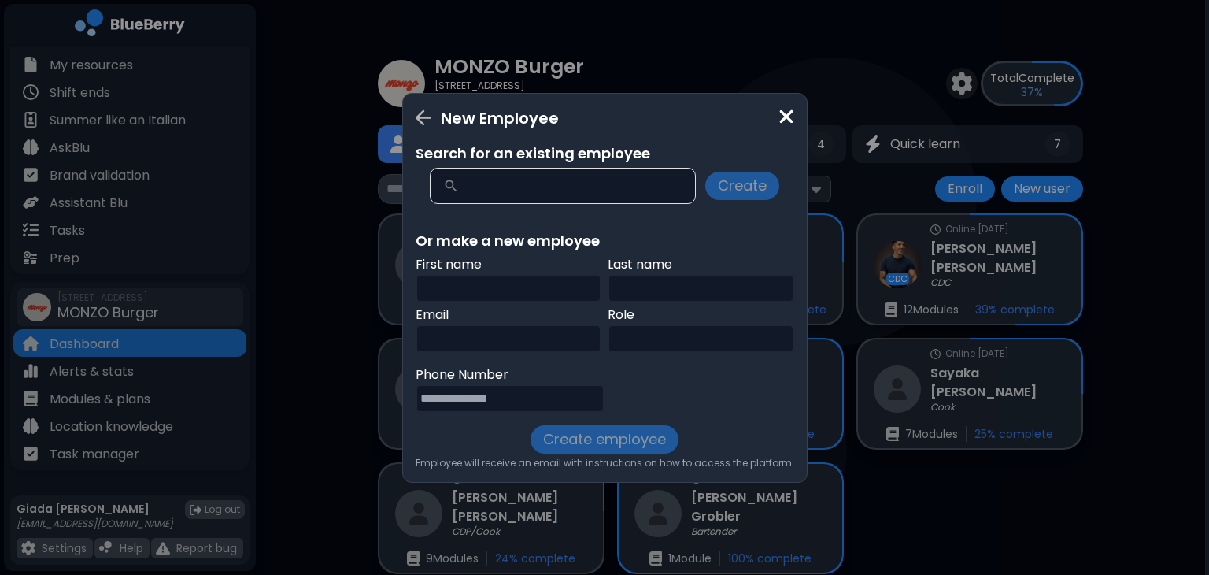
click at [779, 116] on img at bounding box center [787, 116] width 16 height 21
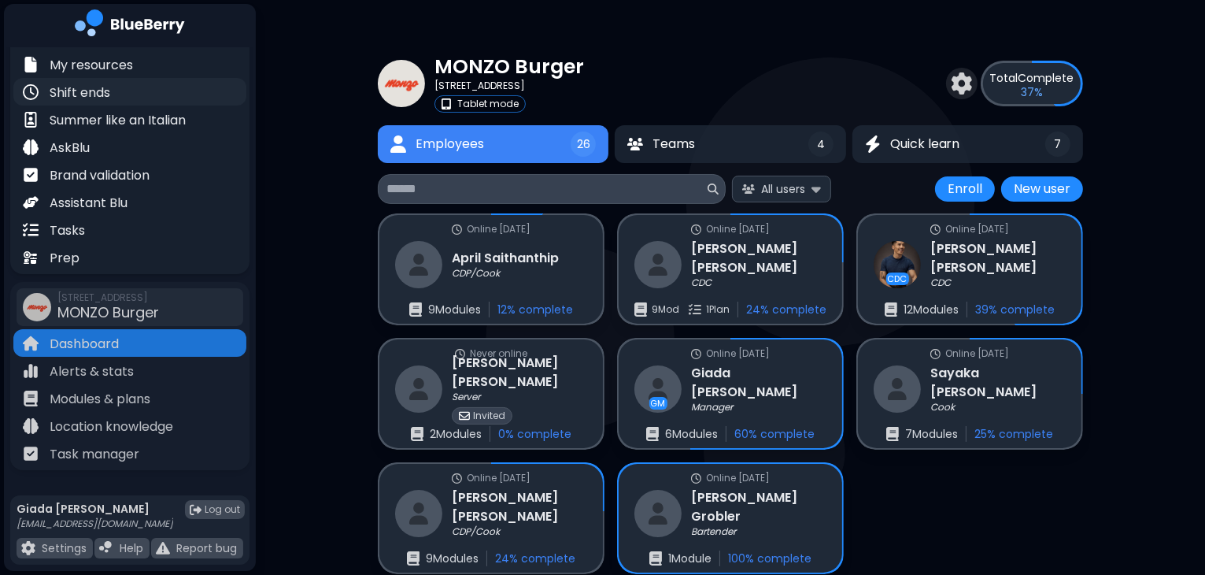
click at [145, 79] on div "Shift ends" at bounding box center [129, 92] width 233 height 28
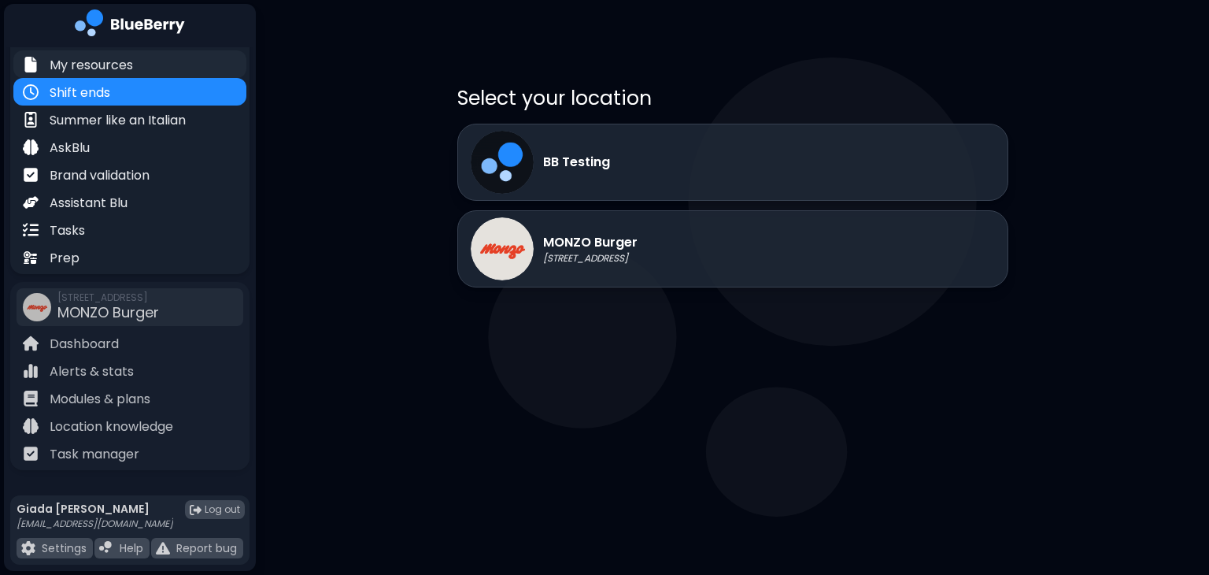
click at [149, 61] on div "My resources" at bounding box center [129, 64] width 233 height 28
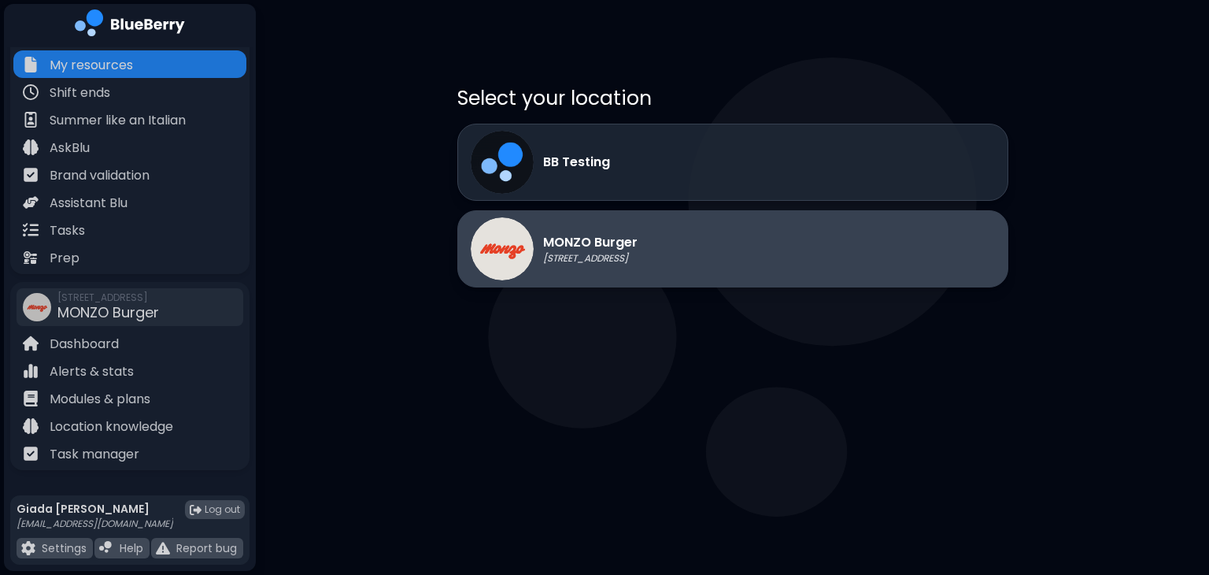
click at [677, 239] on div "MONZO Burger [STREET_ADDRESS]" at bounding box center [732, 248] width 551 height 77
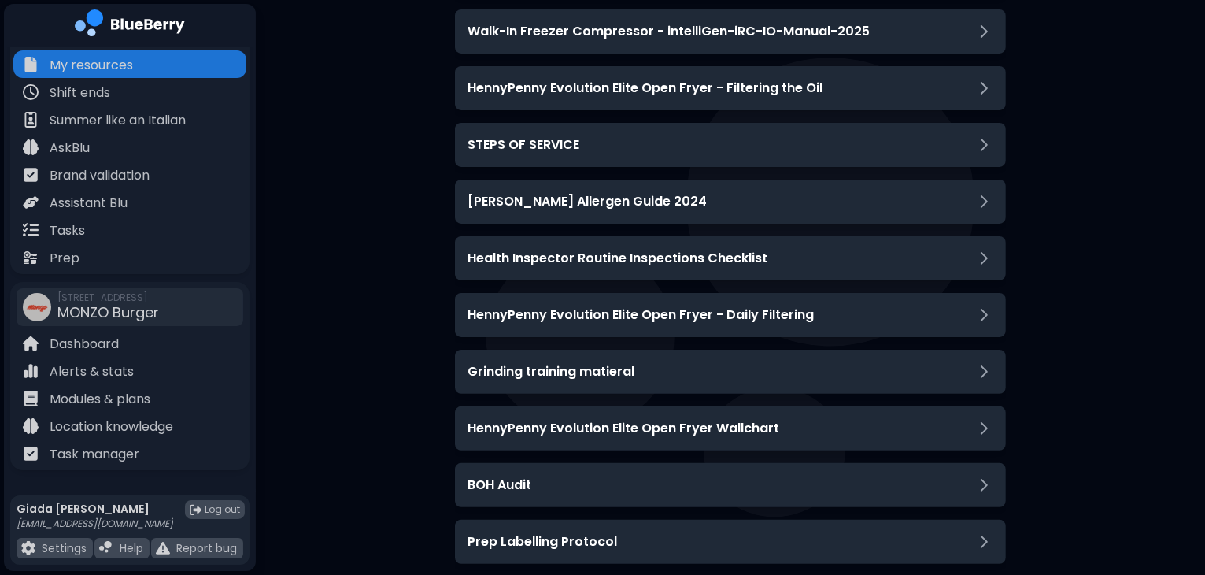
scroll to position [378, 0]
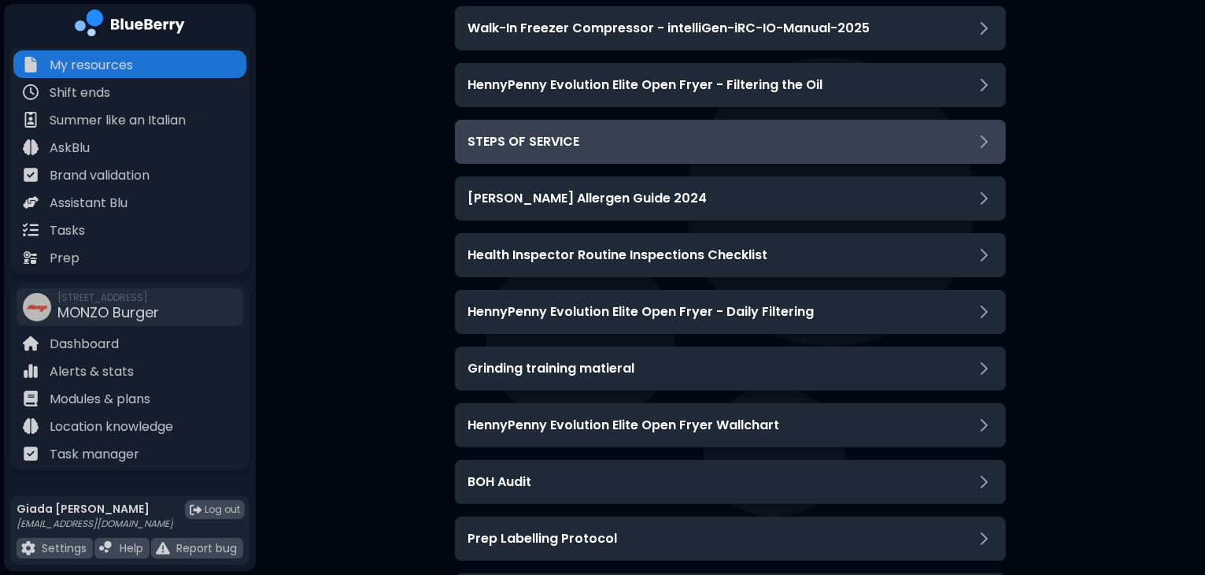
click at [916, 155] on div "STEPS OF SERVICE" at bounding box center [730, 142] width 551 height 44
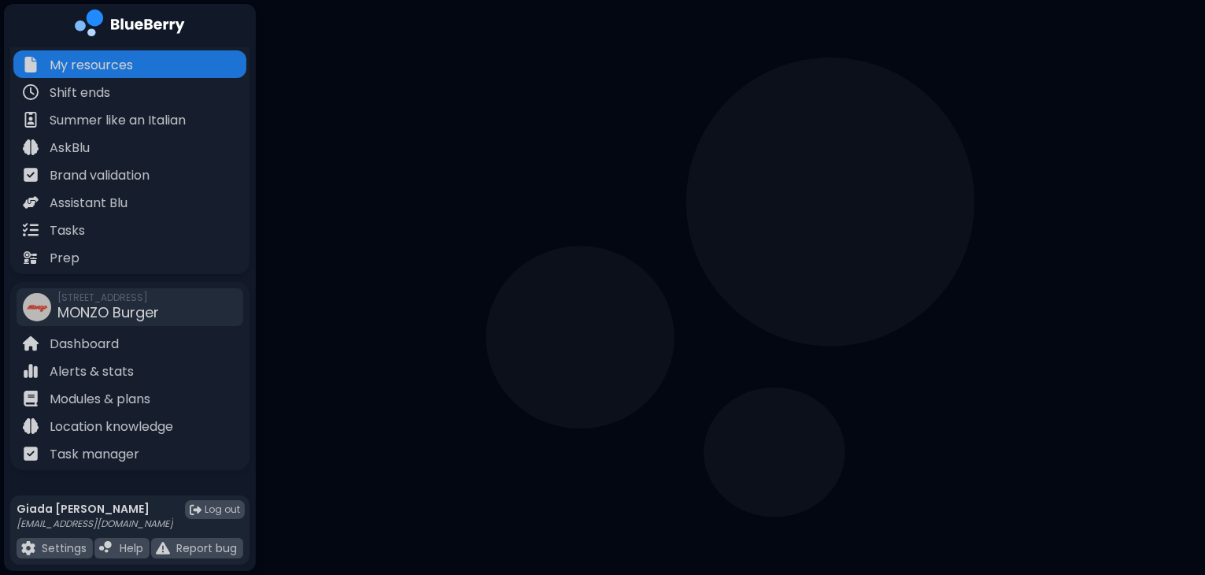
scroll to position [123, 0]
